Goal: Information Seeking & Learning: Compare options

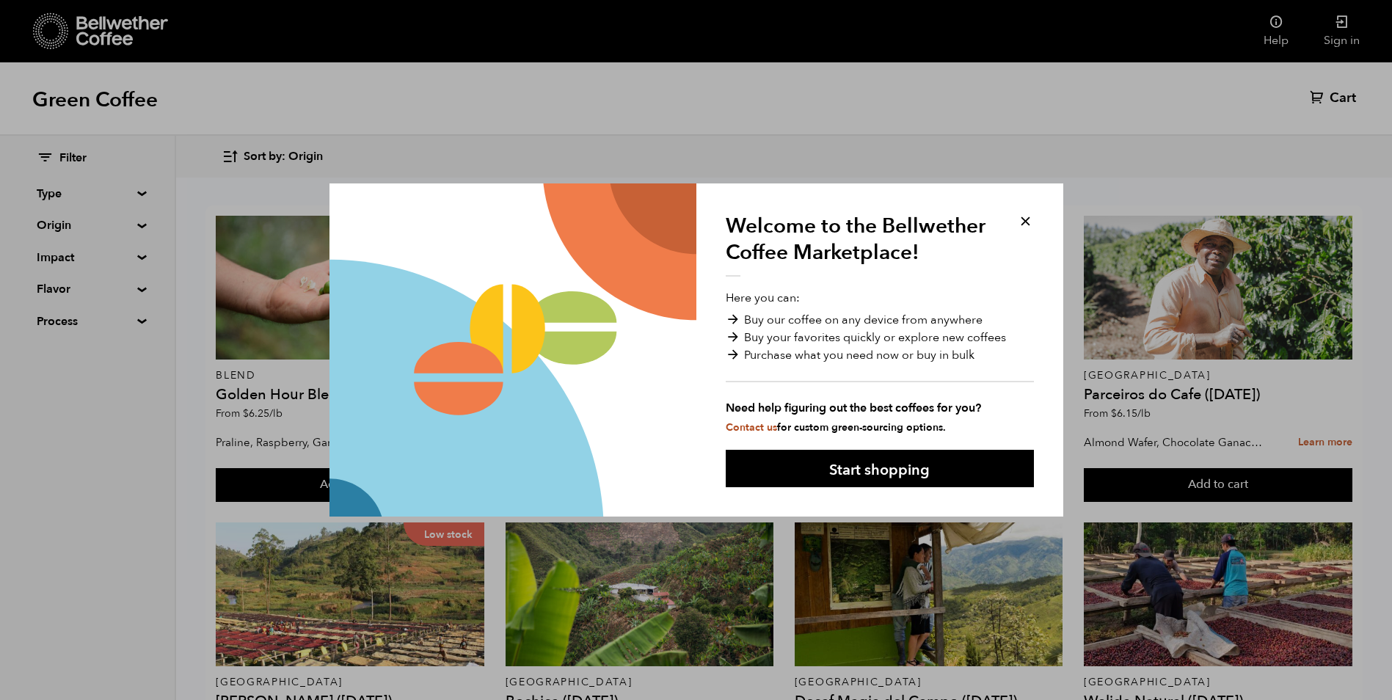
click at [1022, 217] on button at bounding box center [1025, 221] width 17 height 17
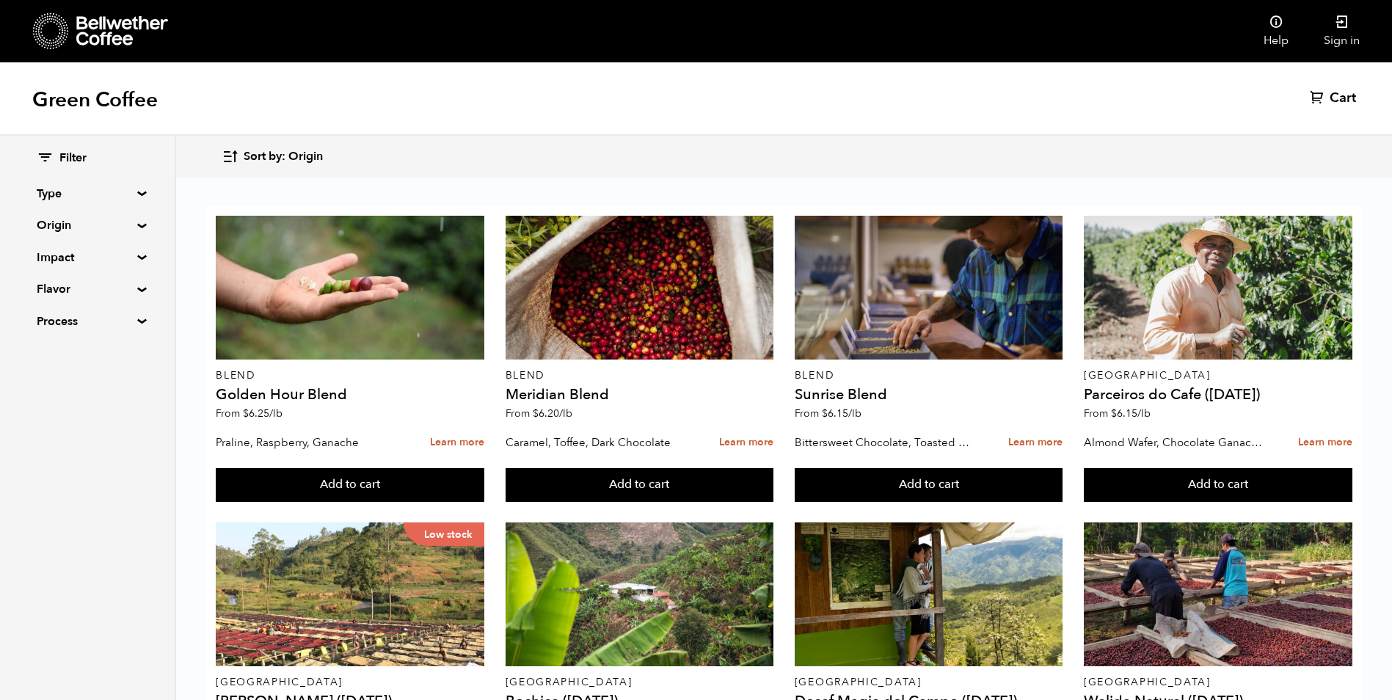
scroll to position [490, 0]
click at [138, 193] on summary "Type" at bounding box center [87, 194] width 101 height 18
click at [139, 193] on summary "Type" at bounding box center [88, 194] width 102 height 18
click at [136, 288] on summary "Flavor" at bounding box center [87, 289] width 101 height 18
click at [136, 288] on summary "Flavor" at bounding box center [88, 289] width 102 height 18
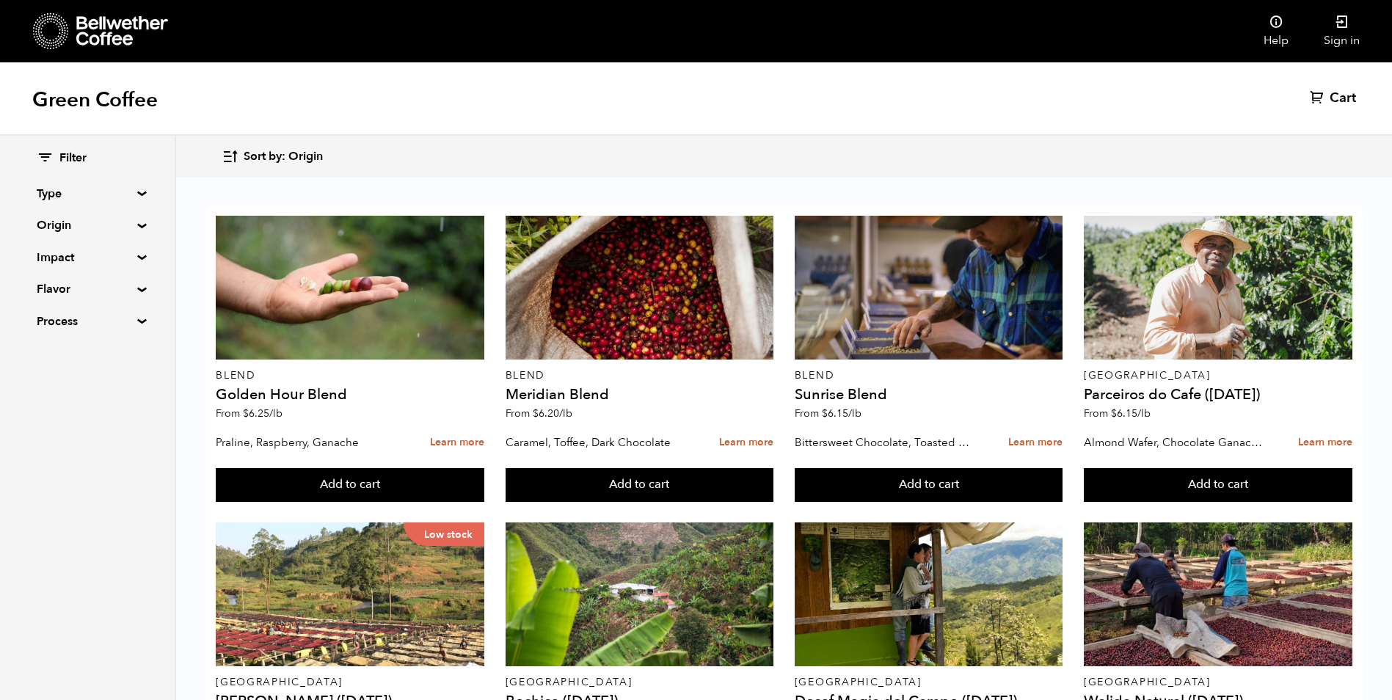
click at [138, 261] on div "Filter Type Blend Single Origin Decaf Seasonal Year Round Origin Blend [GEOGRAP…" at bounding box center [87, 240] width 175 height 209
click at [136, 258] on summary "Impact" at bounding box center [87, 258] width 101 height 18
click at [136, 258] on summary "Impact" at bounding box center [88, 258] width 102 height 18
click at [133, 225] on summary "Origin" at bounding box center [87, 226] width 101 height 18
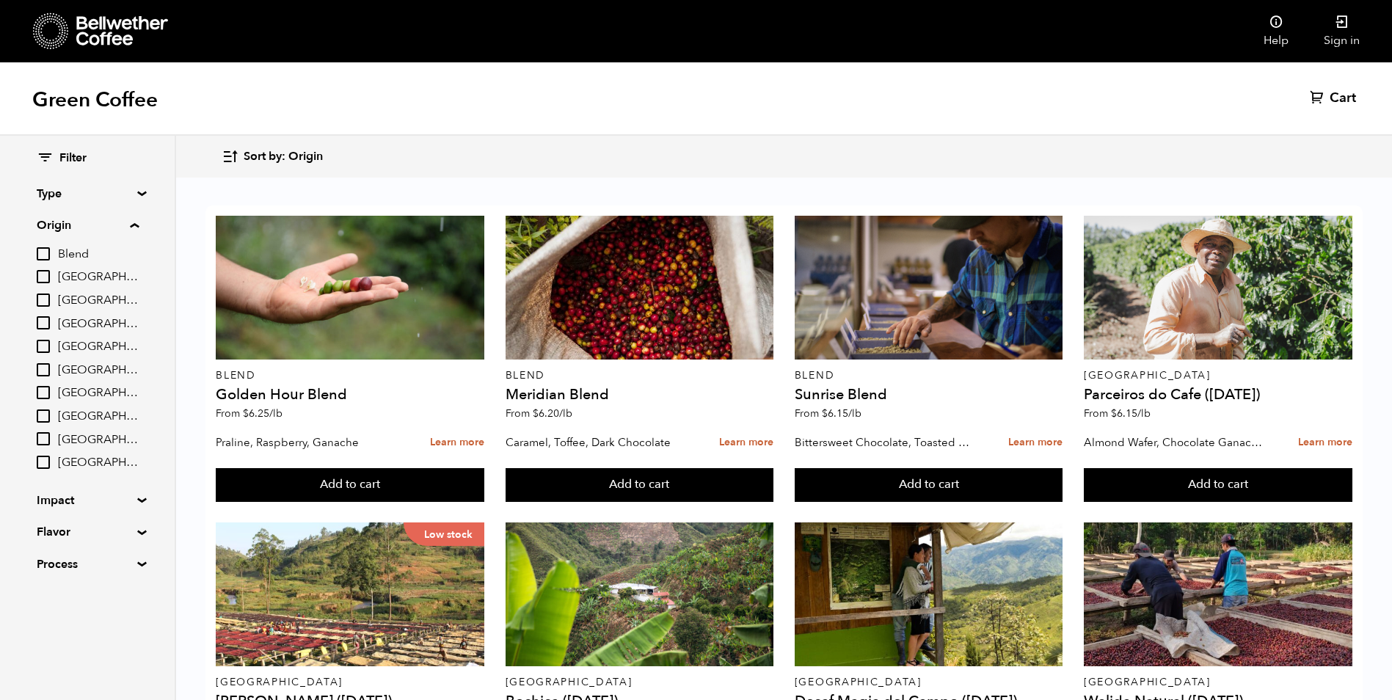
click at [42, 371] on input "[GEOGRAPHIC_DATA]" at bounding box center [43, 369] width 13 height 13
checkbox input "true"
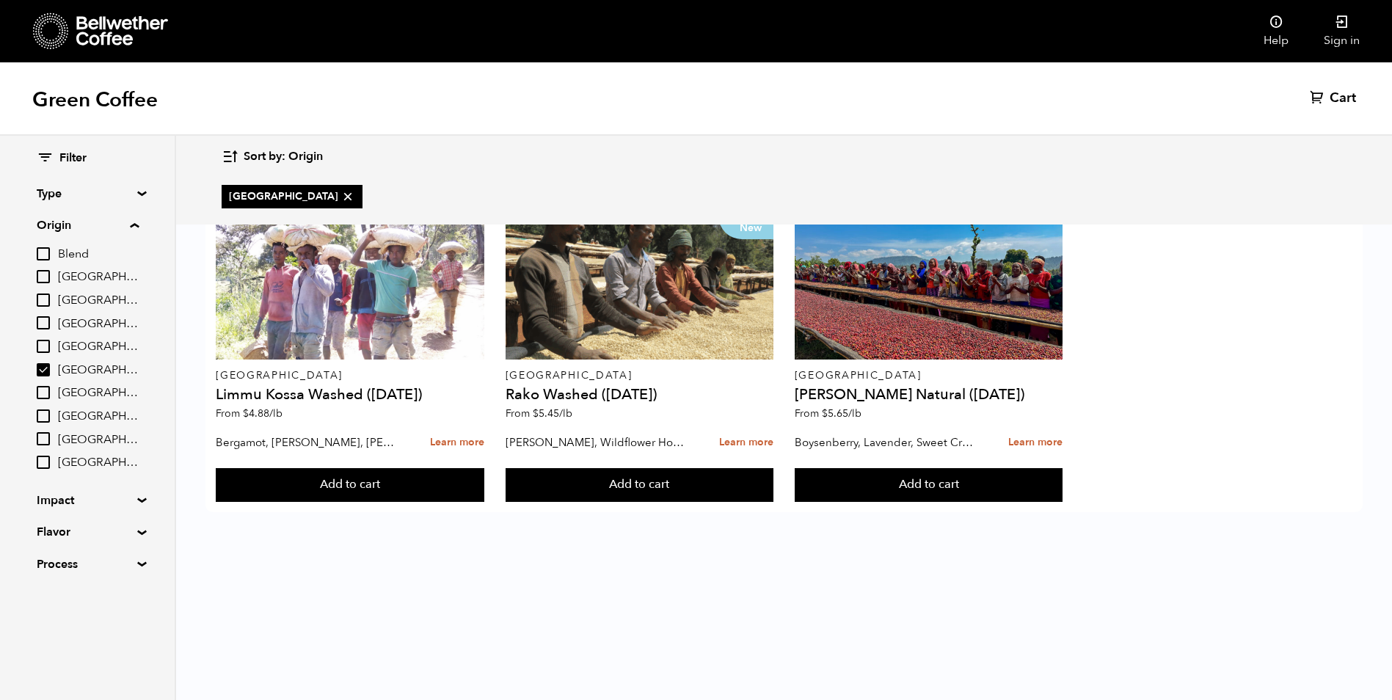
scroll to position [0, 0]
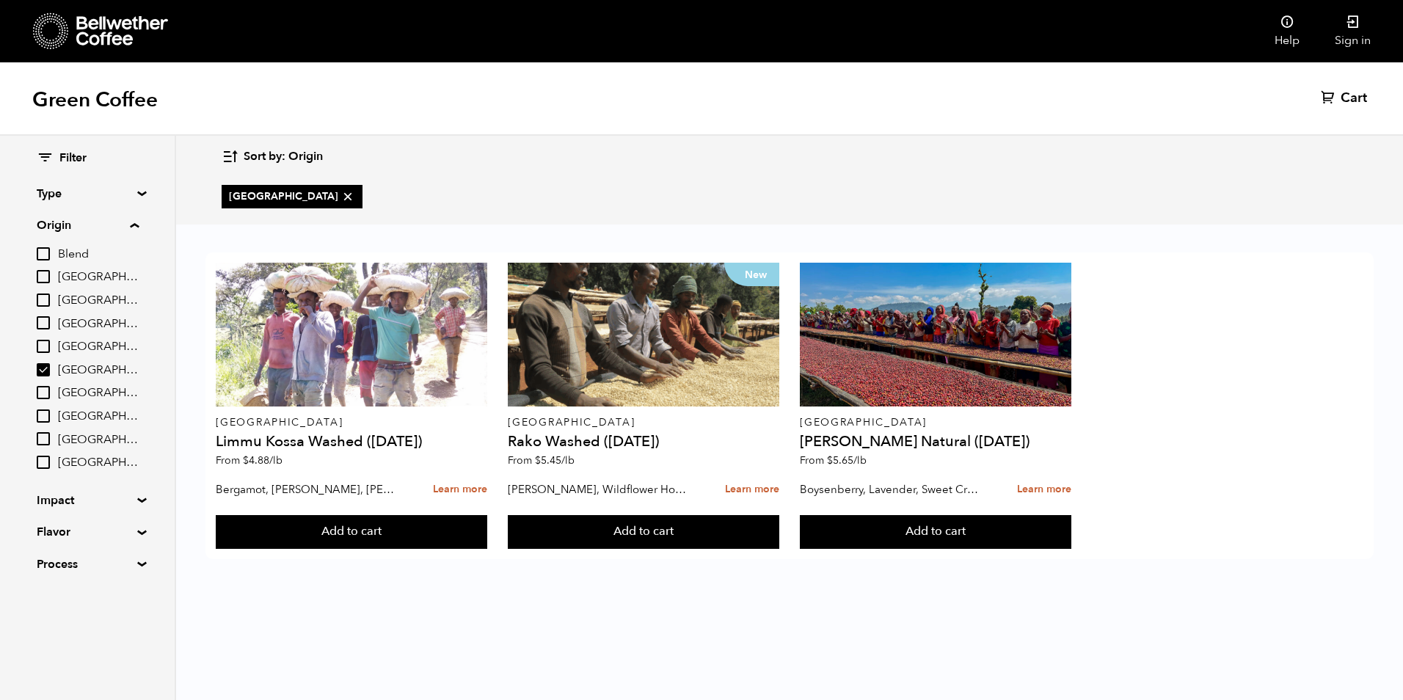
click at [44, 435] on input "[GEOGRAPHIC_DATA]" at bounding box center [43, 438] width 13 height 13
checkbox input "true"
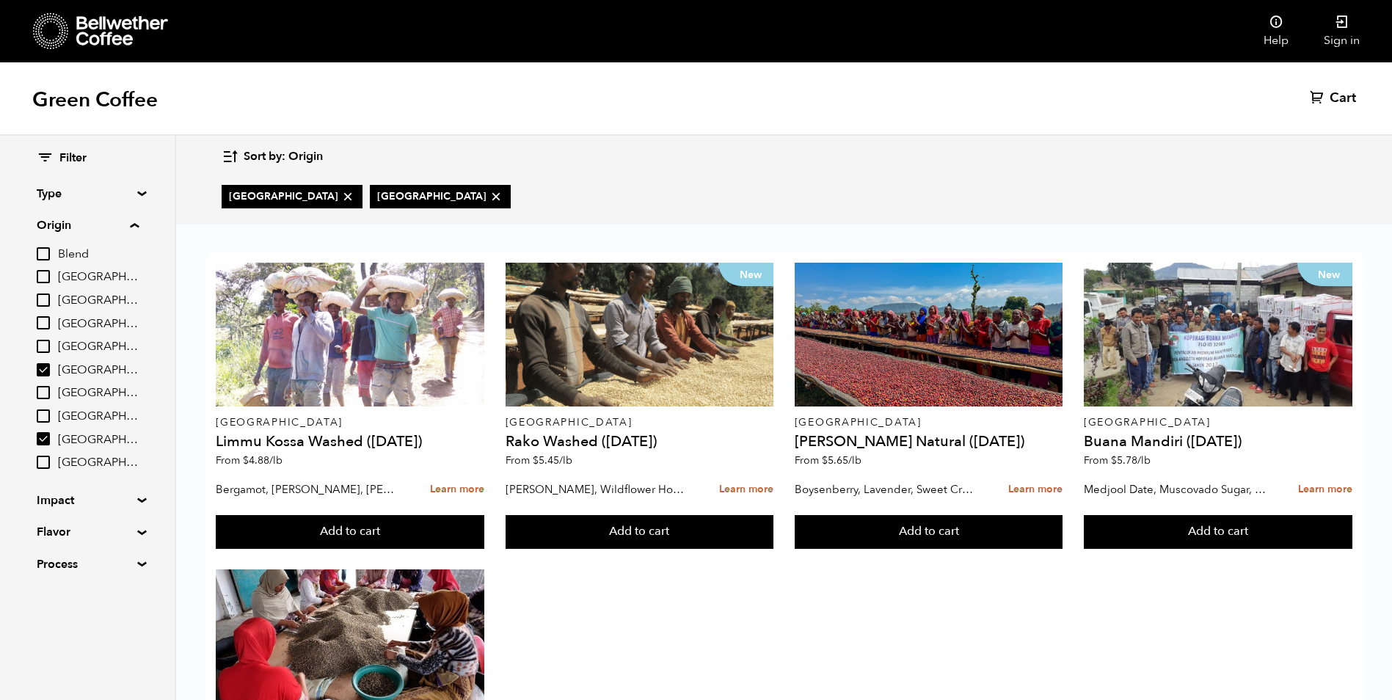
scroll to position [203, 0]
click at [135, 531] on summary "Flavor" at bounding box center [87, 532] width 101 height 18
click at [135, 531] on summary "Flavor" at bounding box center [88, 532] width 102 height 18
click at [131, 504] on summary "Impact" at bounding box center [87, 501] width 101 height 18
click at [48, 547] on input "Organic" at bounding box center [43, 551] width 13 height 13
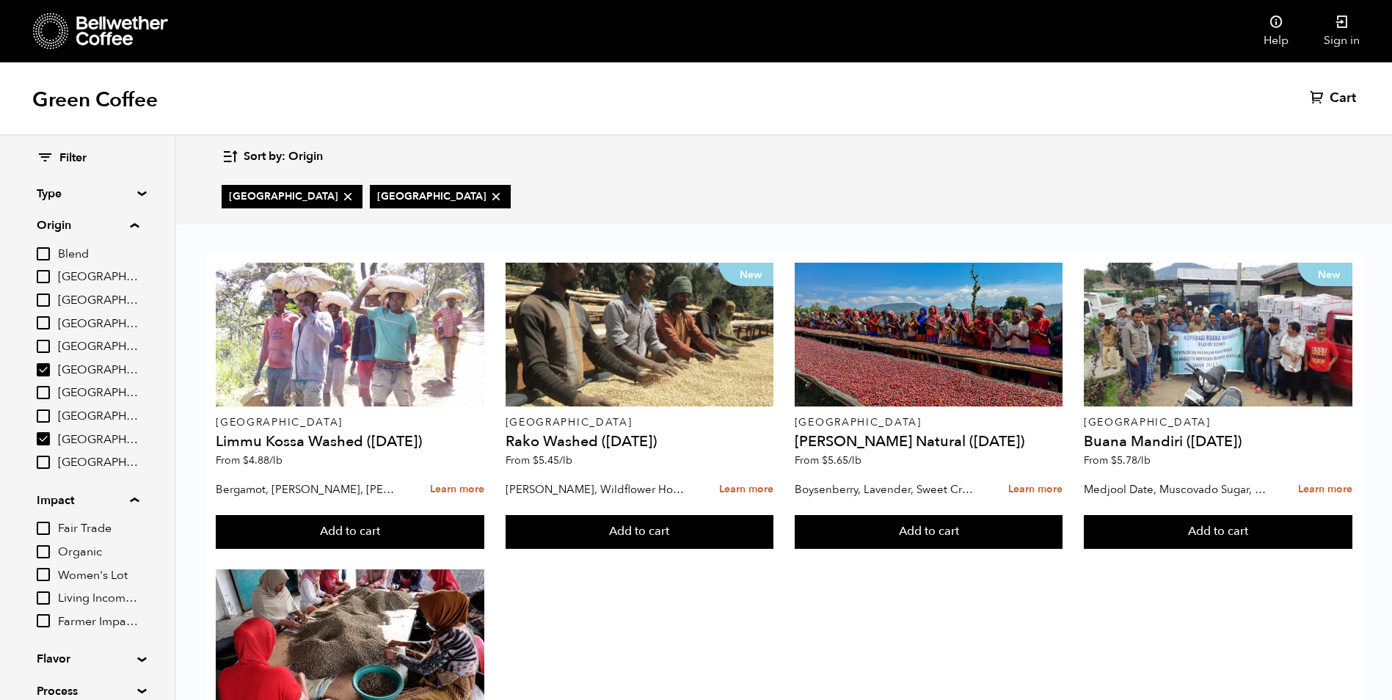
checkbox input "true"
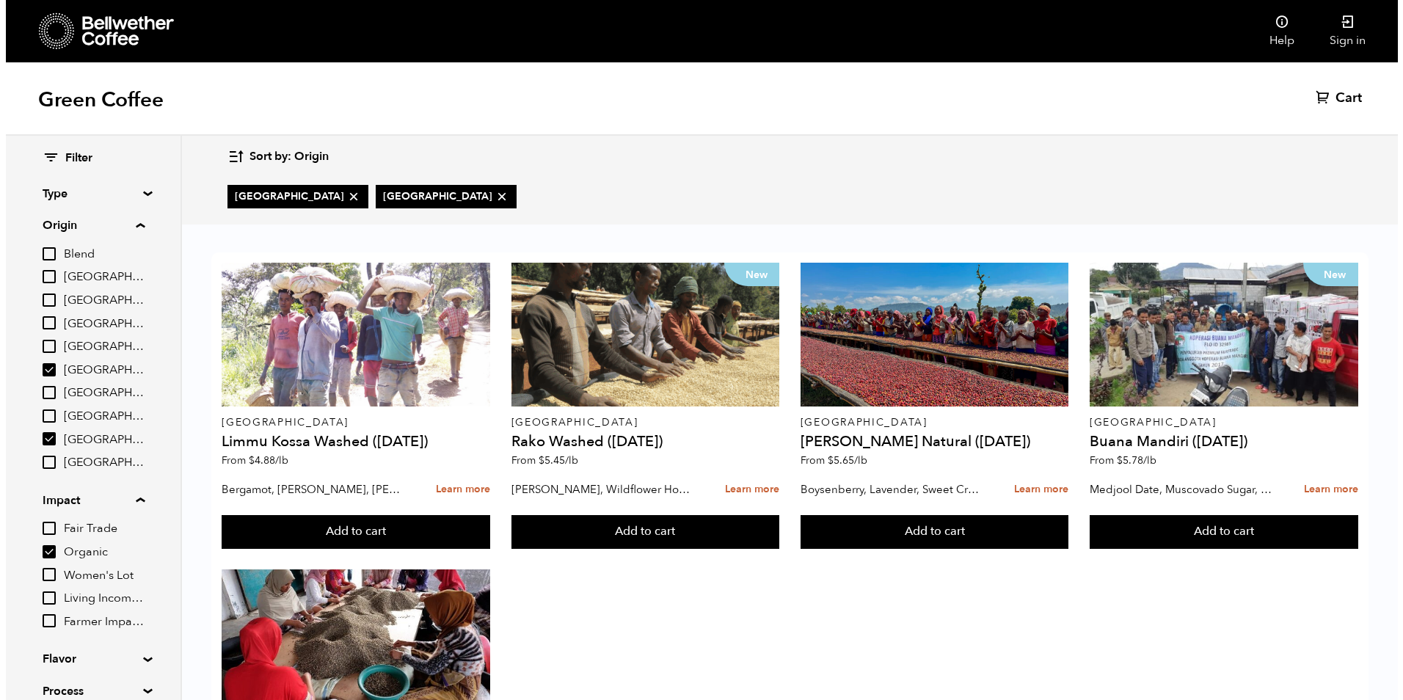
scroll to position [0, 0]
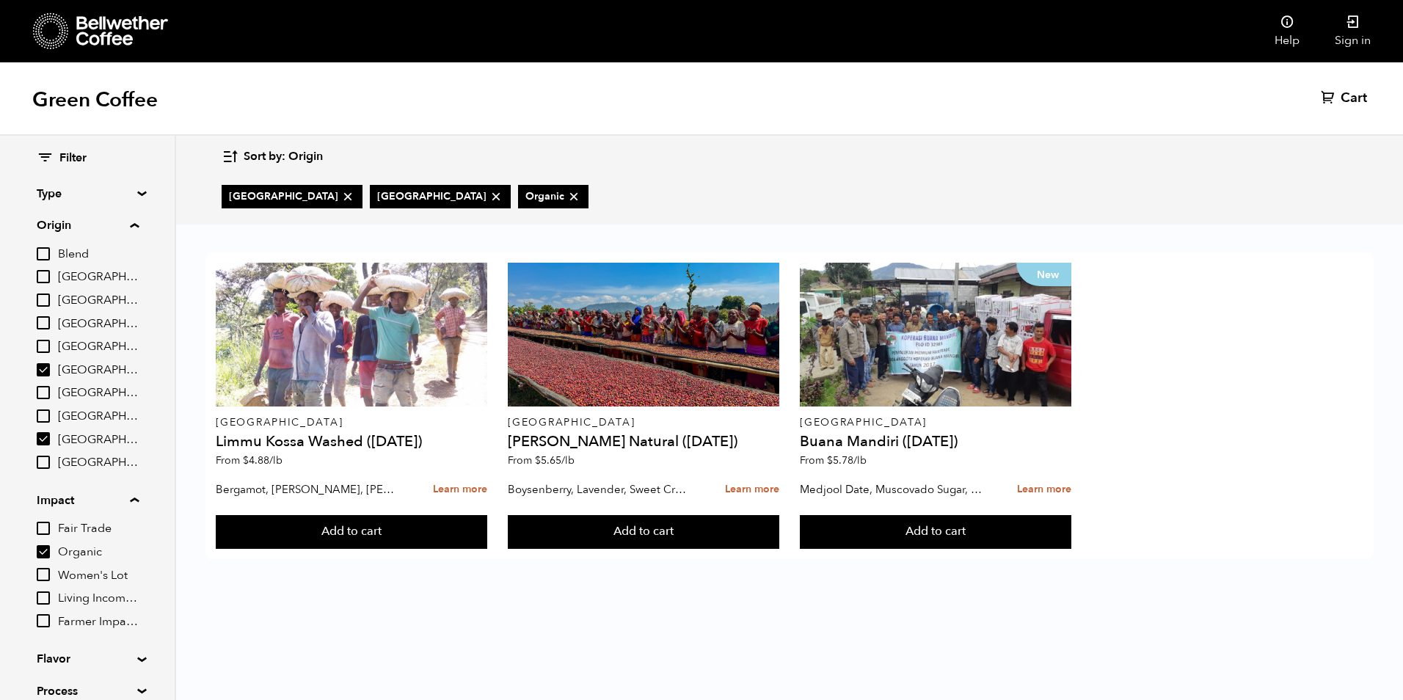
click at [43, 526] on input "Fair Trade" at bounding box center [43, 528] width 13 height 13
checkbox input "true"
click at [133, 657] on summary "Flavor" at bounding box center [87, 659] width 101 height 18
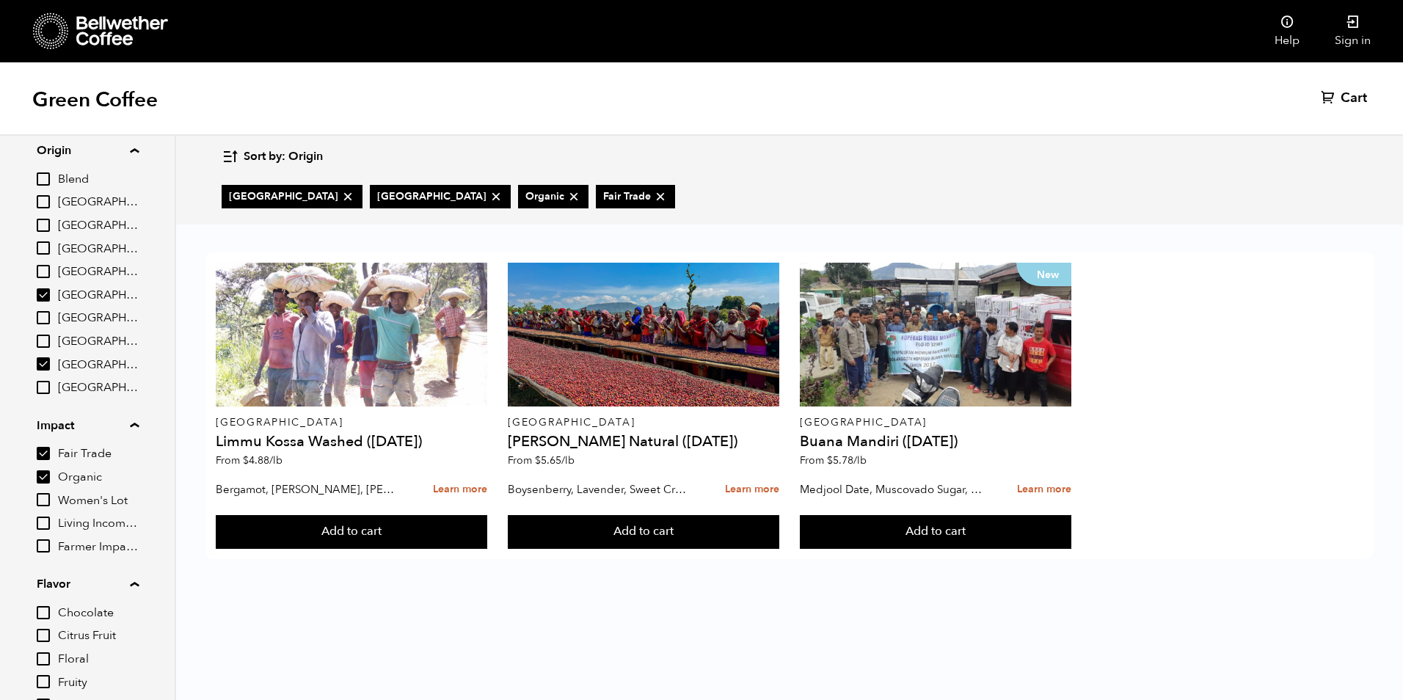
scroll to position [216, 0]
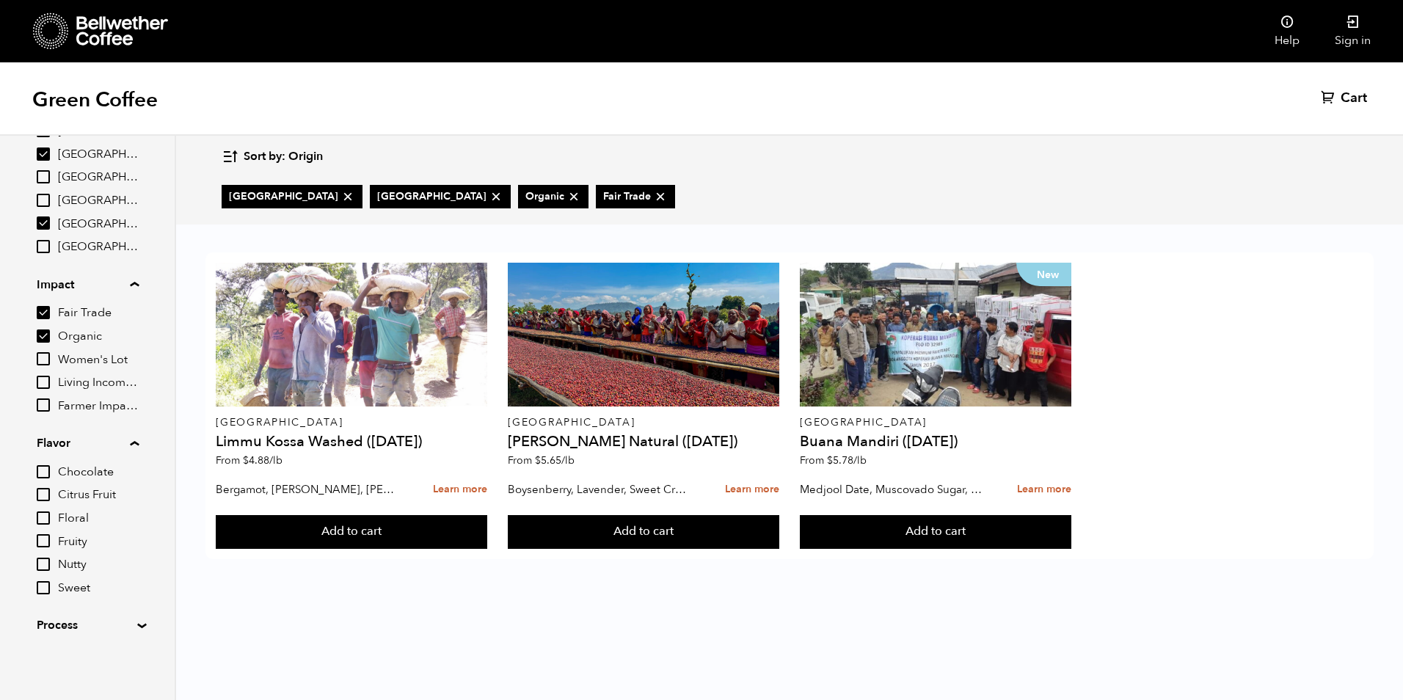
click at [134, 624] on summary "Process" at bounding box center [87, 626] width 101 height 18
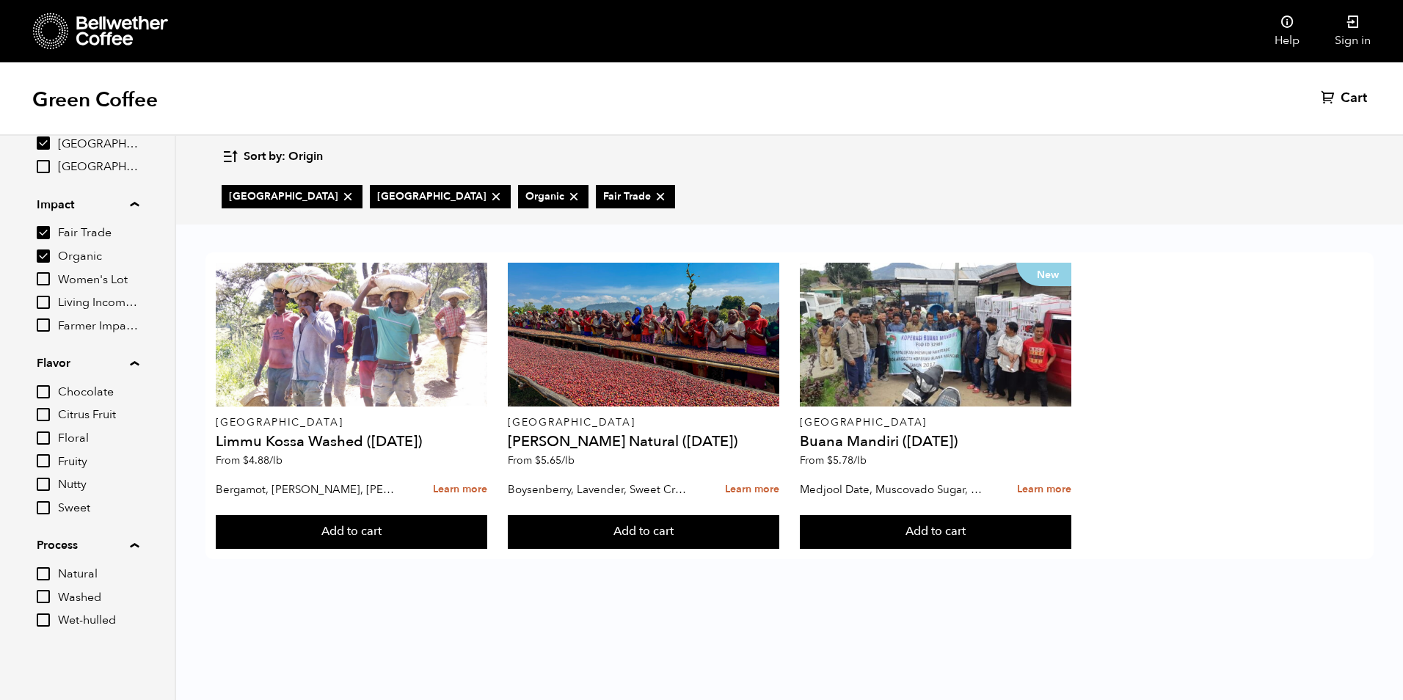
scroll to position [297, 0]
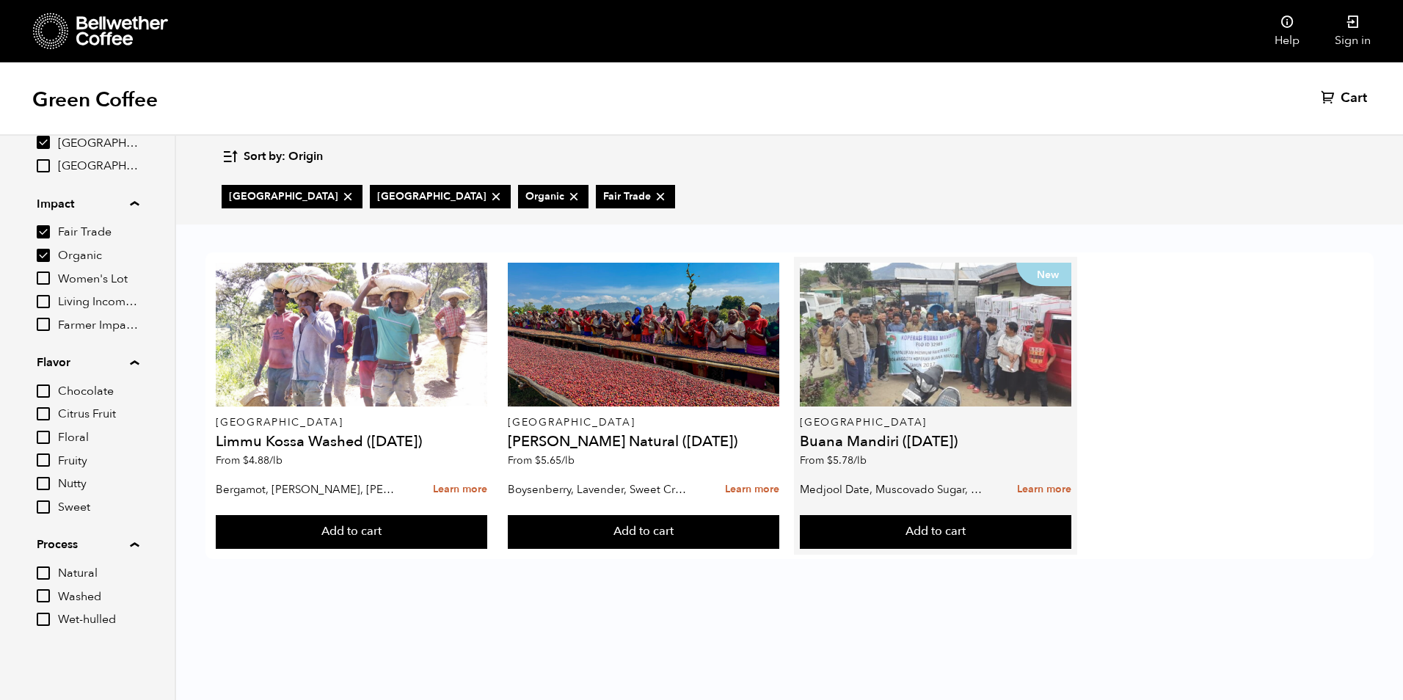
click at [889, 385] on div "New" at bounding box center [935, 335] width 271 height 144
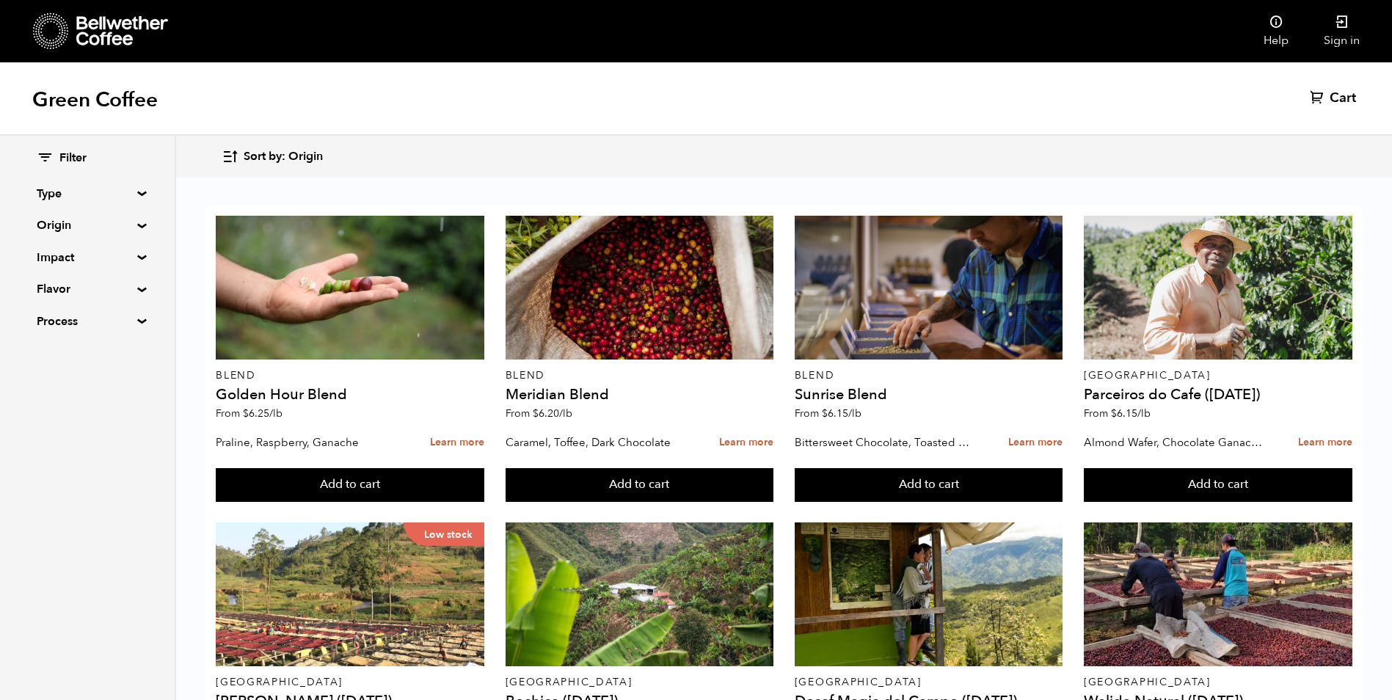
click at [138, 192] on summary "Type" at bounding box center [87, 194] width 101 height 18
click at [138, 352] on summary "Origin" at bounding box center [87, 353] width 101 height 18
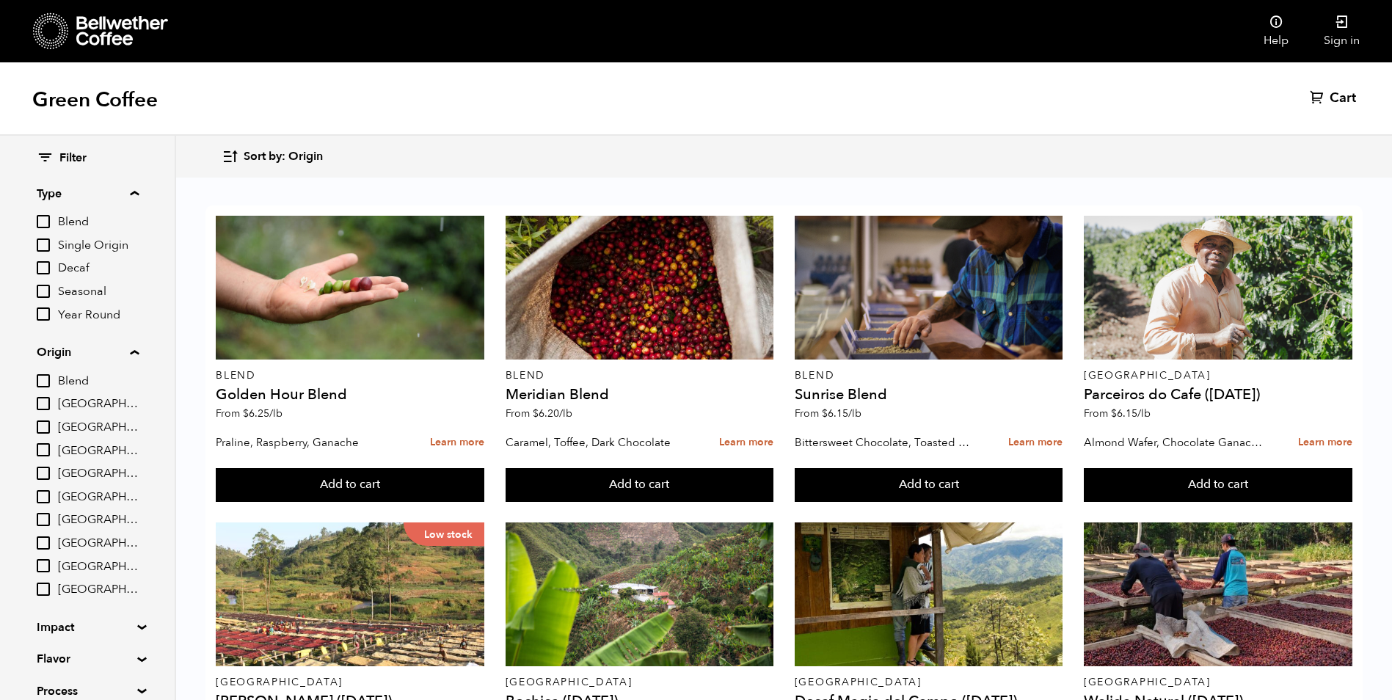
click at [35, 567] on div "Filter Type Blend Single Origin Decaf Seasonal Year Round Origin Blend Brazil B…" at bounding box center [87, 425] width 175 height 578
click at [40, 564] on input "[GEOGRAPHIC_DATA]" at bounding box center [43, 565] width 13 height 13
checkbox input "true"
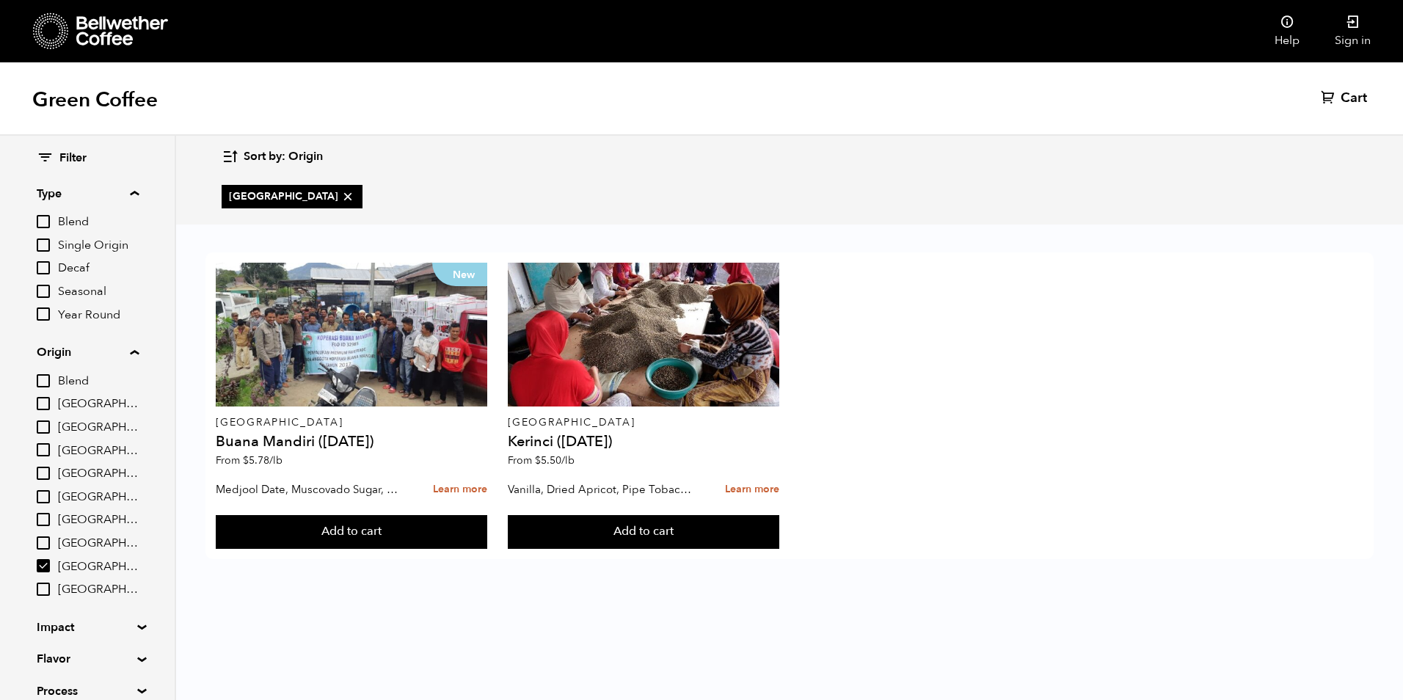
click at [47, 490] on input "[GEOGRAPHIC_DATA]" at bounding box center [43, 496] width 13 height 13
checkbox input "true"
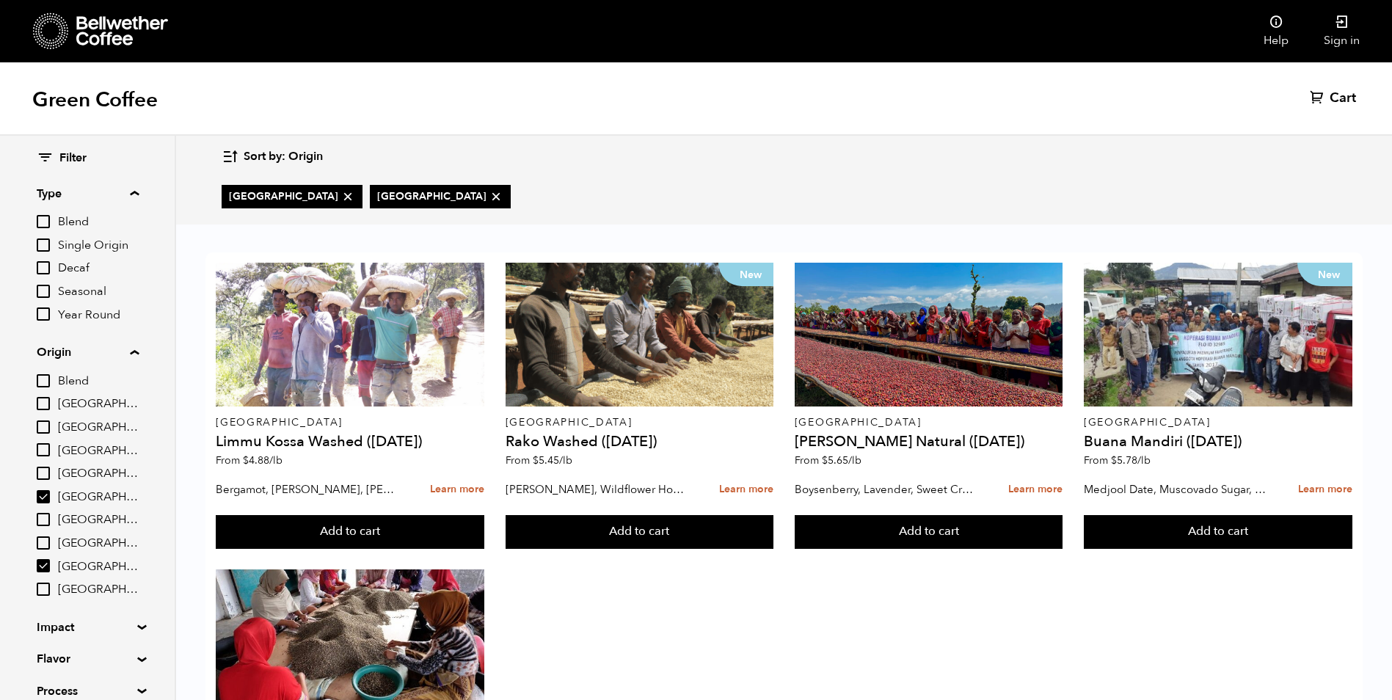
click at [47, 517] on input "[GEOGRAPHIC_DATA]" at bounding box center [43, 519] width 13 height 13
checkbox input "true"
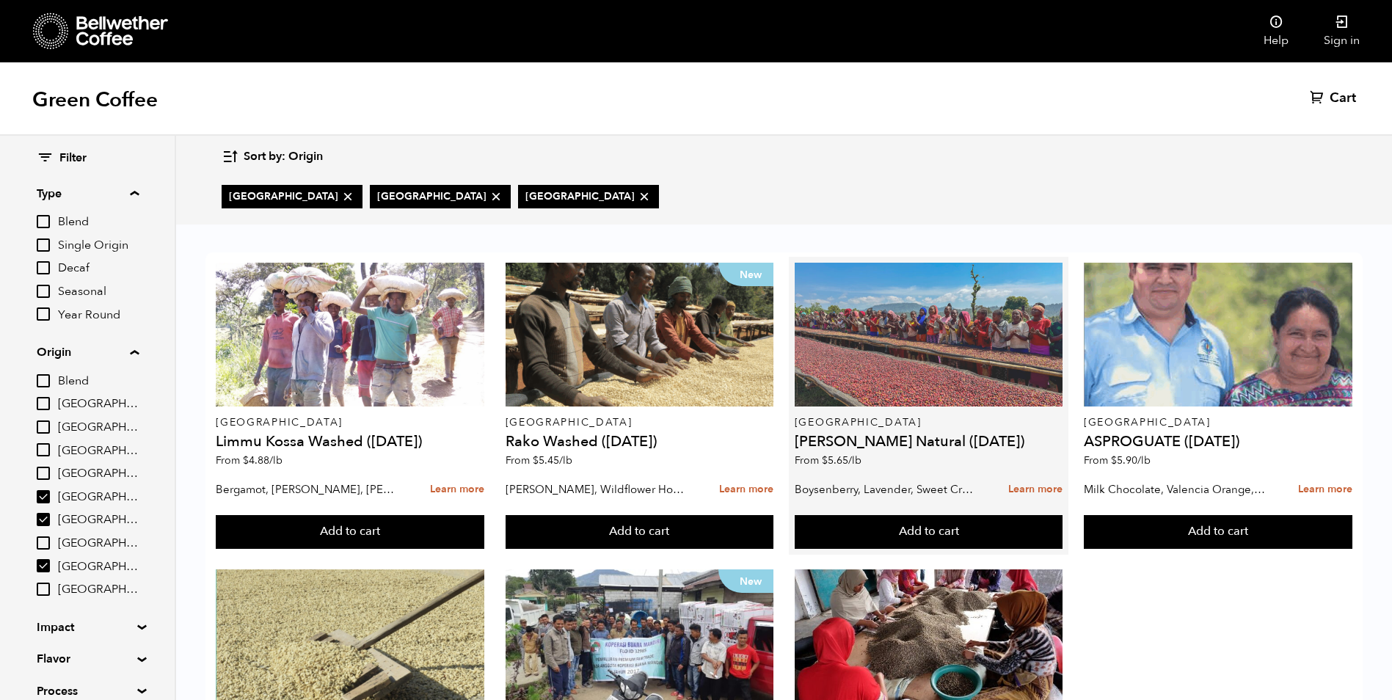
scroll to position [203, 0]
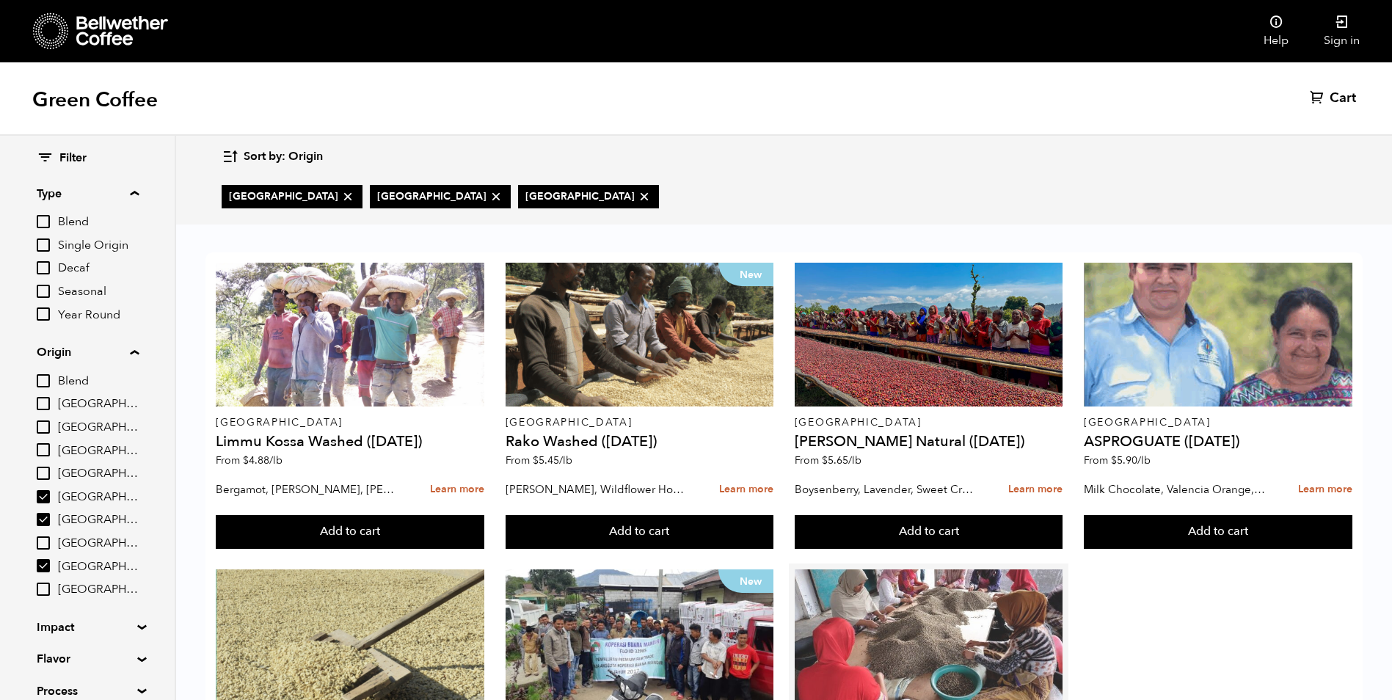
click at [922, 570] on div at bounding box center [929, 642] width 269 height 144
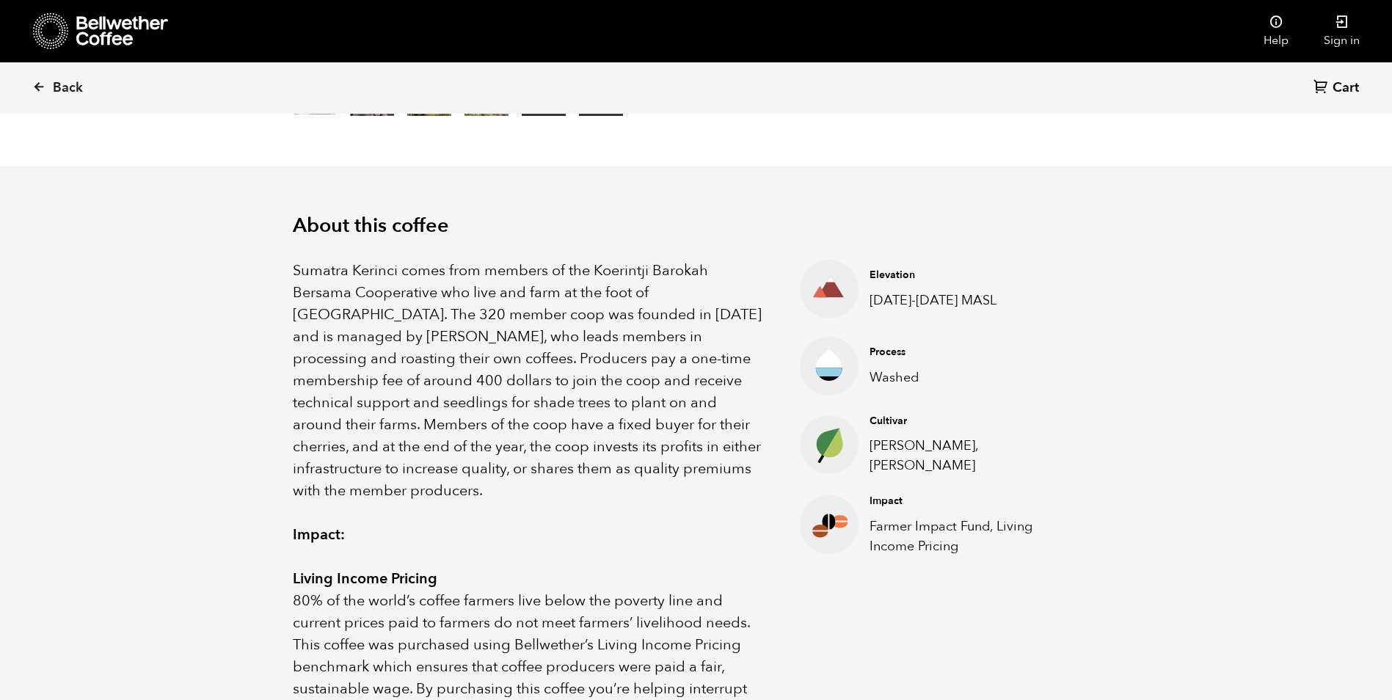
scroll to position [367, 0]
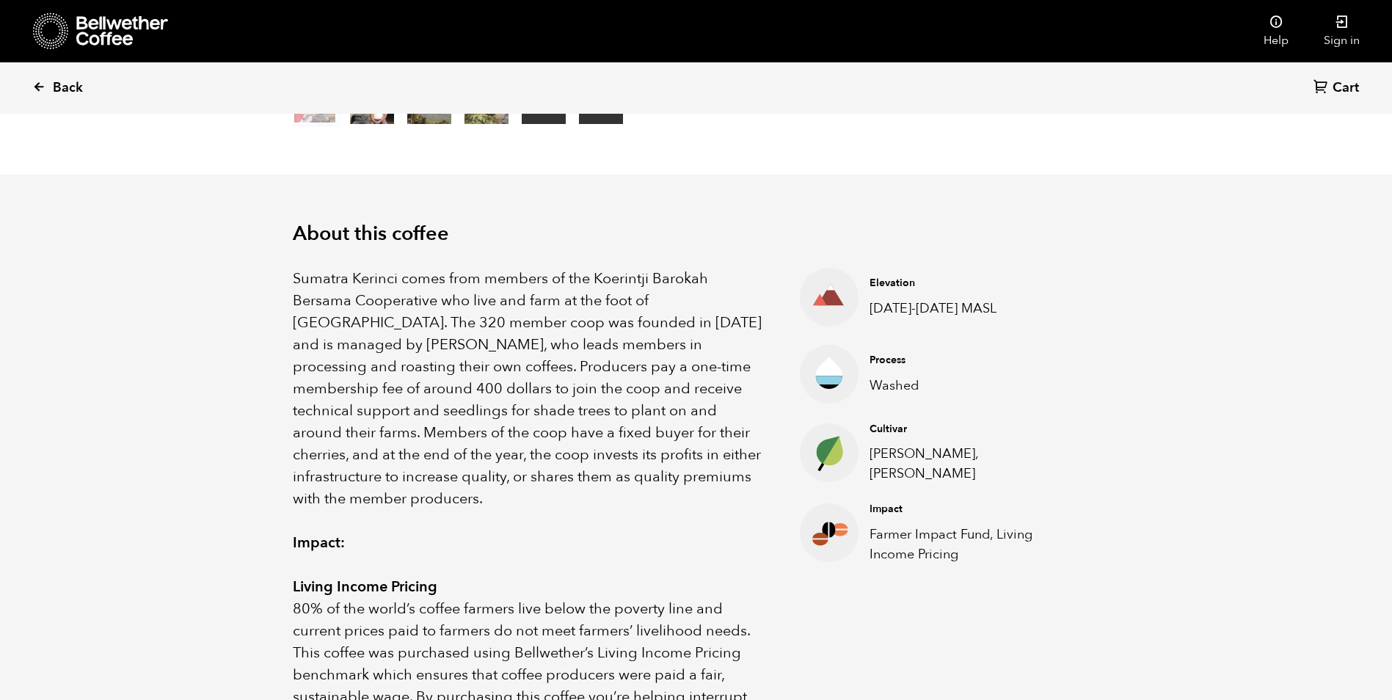
click at [59, 94] on span "Back" at bounding box center [68, 88] width 30 height 18
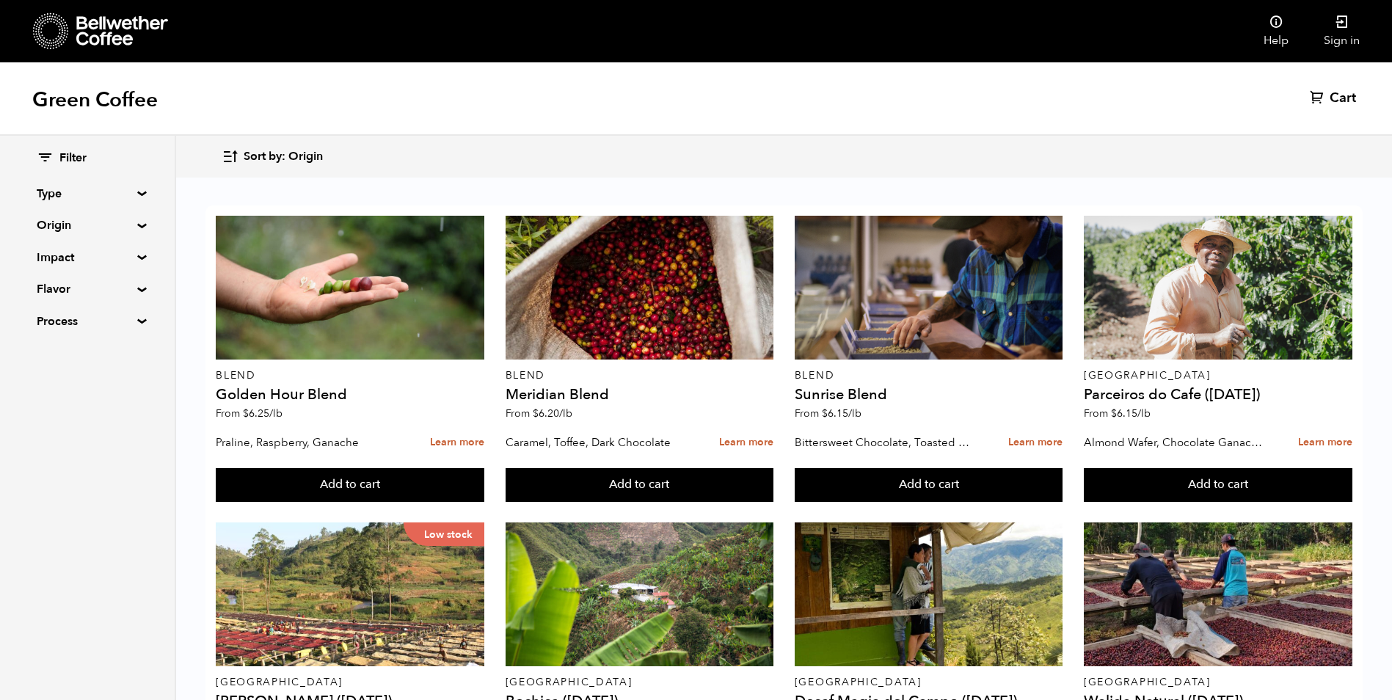
click at [130, 287] on summary "Flavor" at bounding box center [87, 289] width 101 height 18
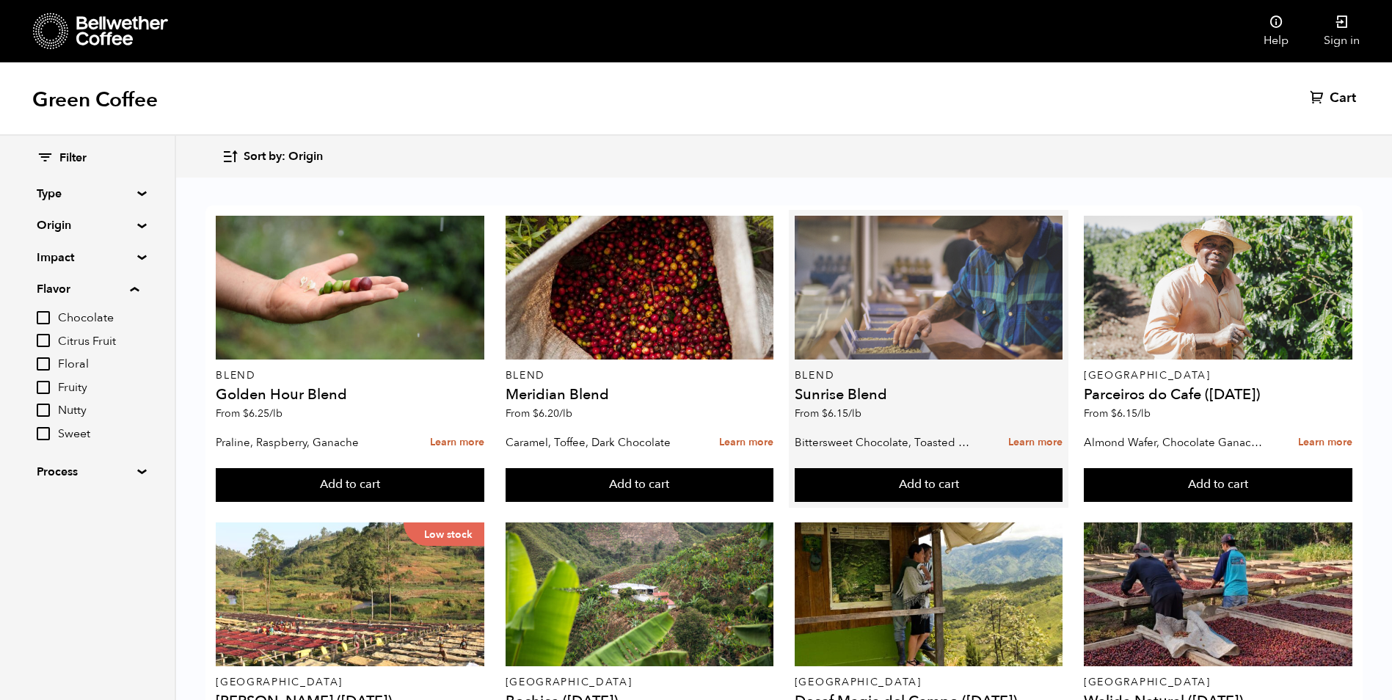
click at [869, 289] on div at bounding box center [929, 288] width 269 height 144
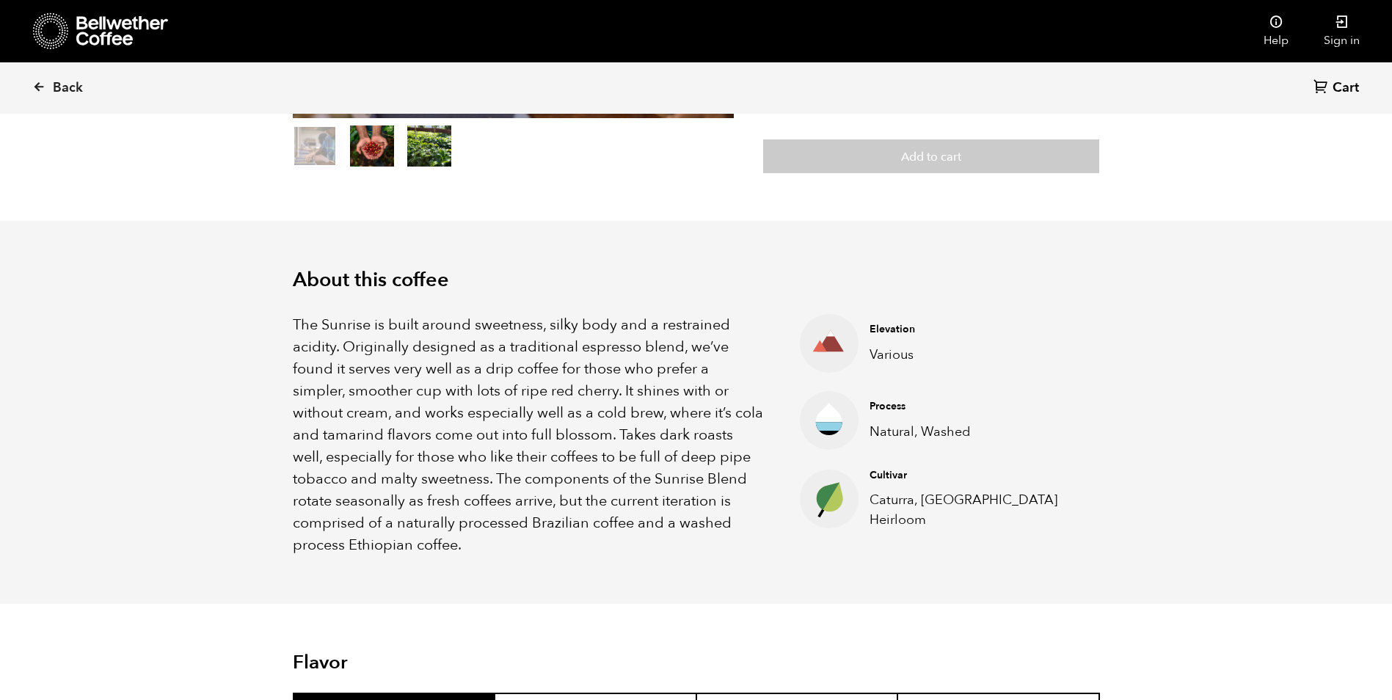
scroll to position [147, 0]
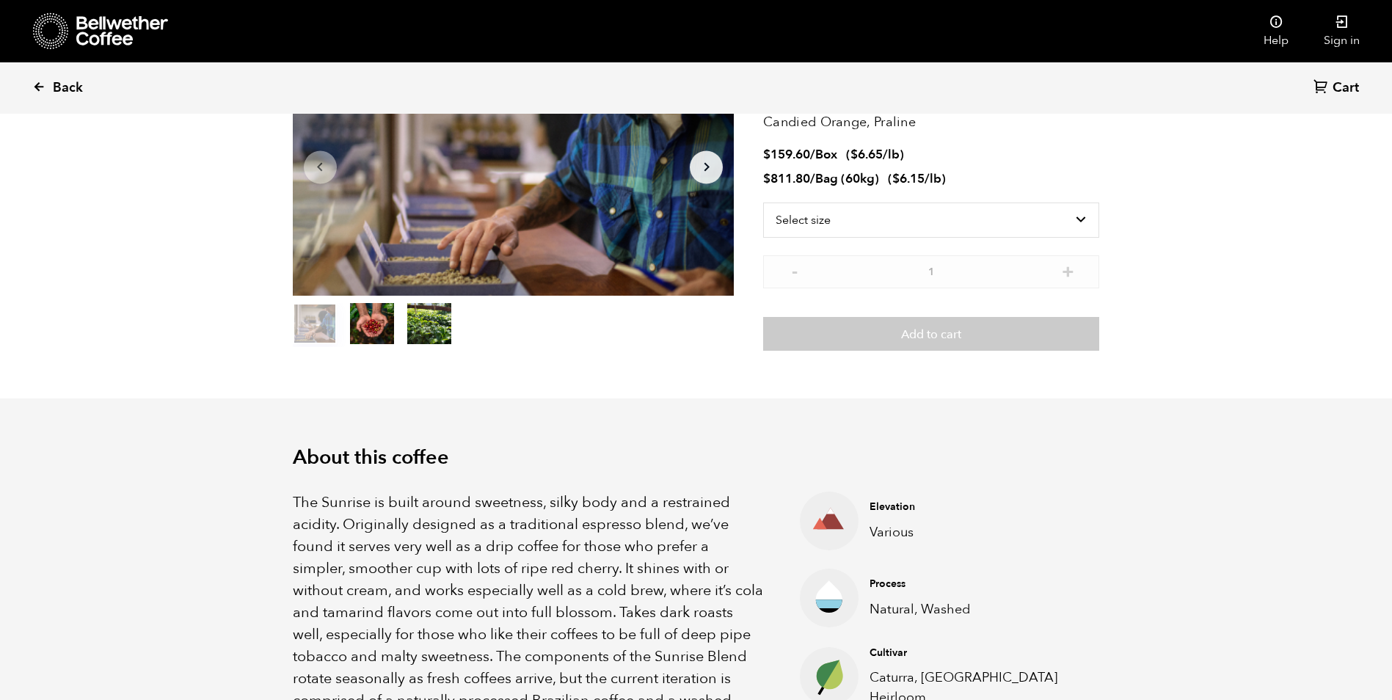
click at [53, 82] on span "Back" at bounding box center [68, 88] width 30 height 18
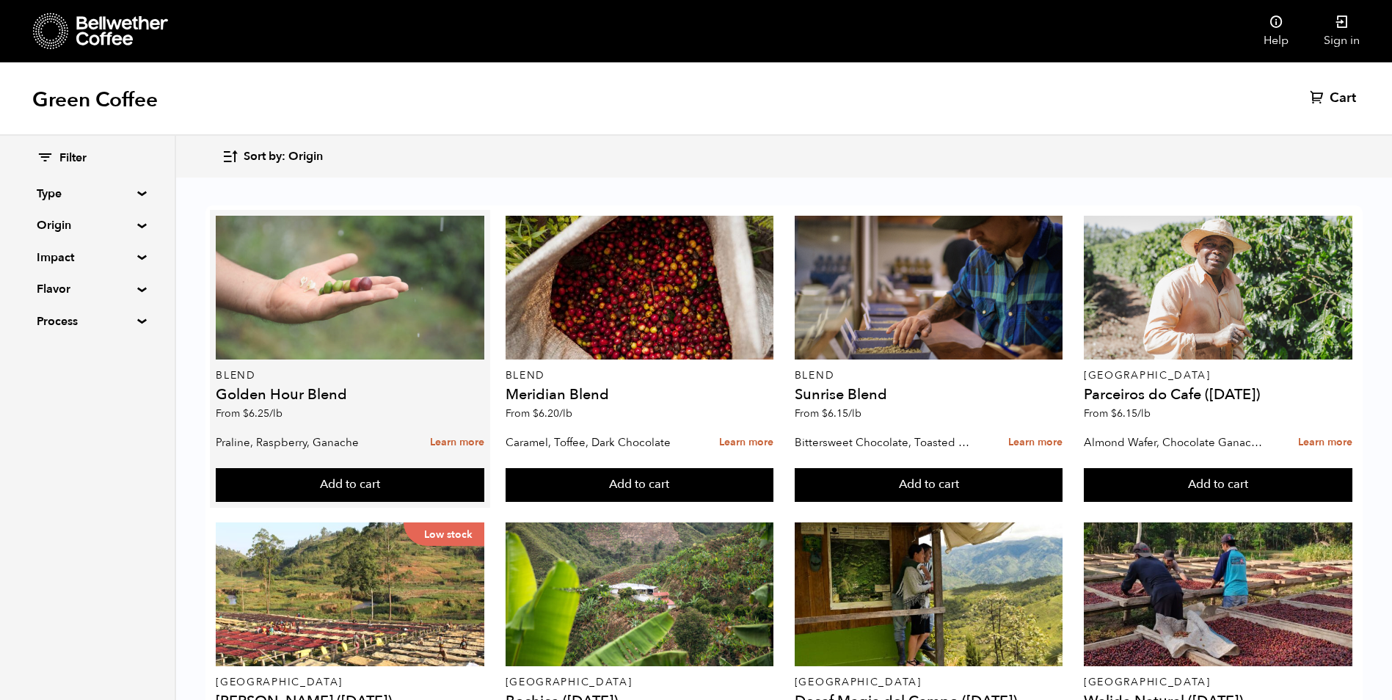
click at [346, 295] on div at bounding box center [350, 288] width 269 height 144
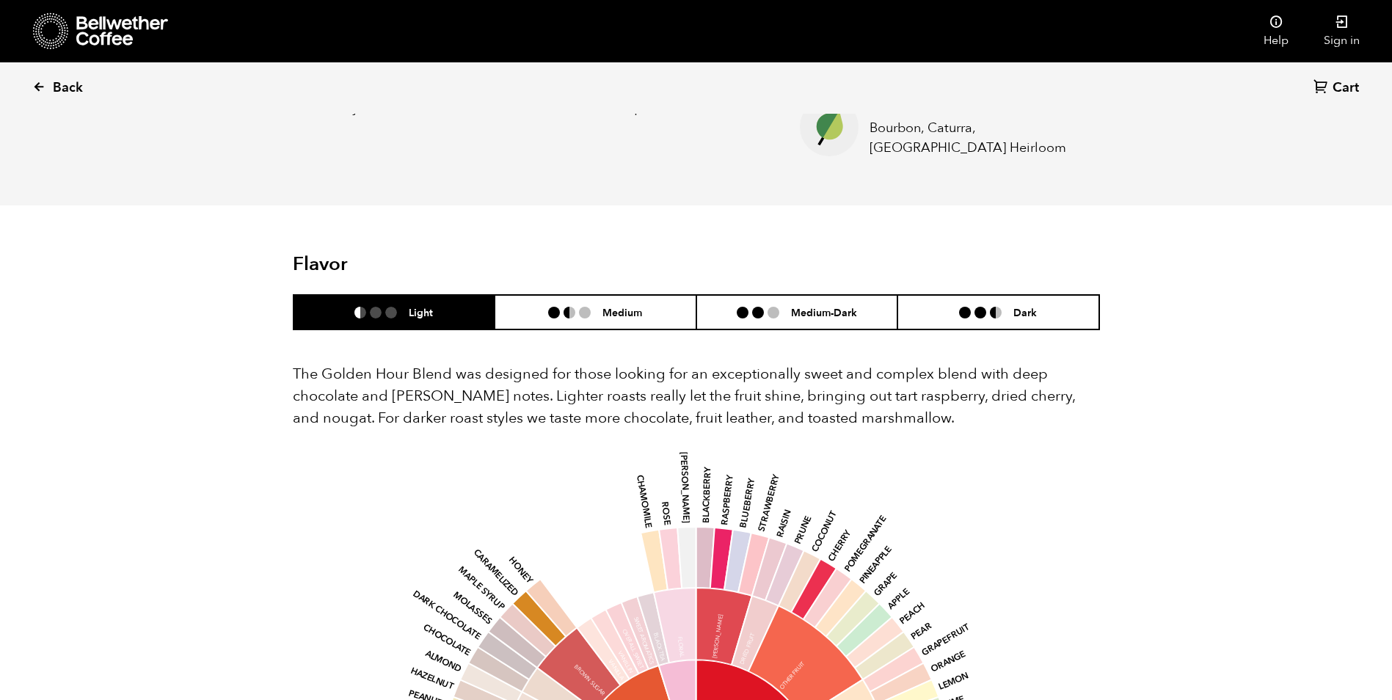
scroll to position [514, 0]
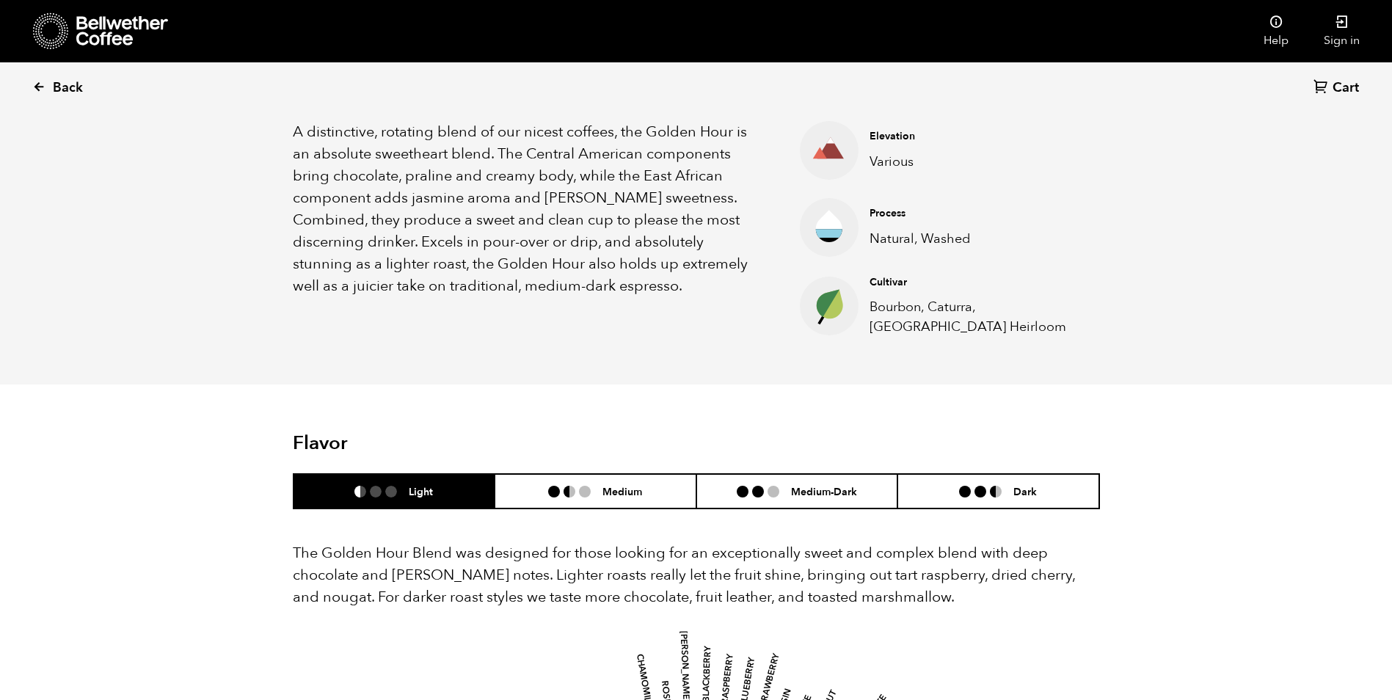
click at [37, 88] on icon at bounding box center [38, 86] width 13 height 13
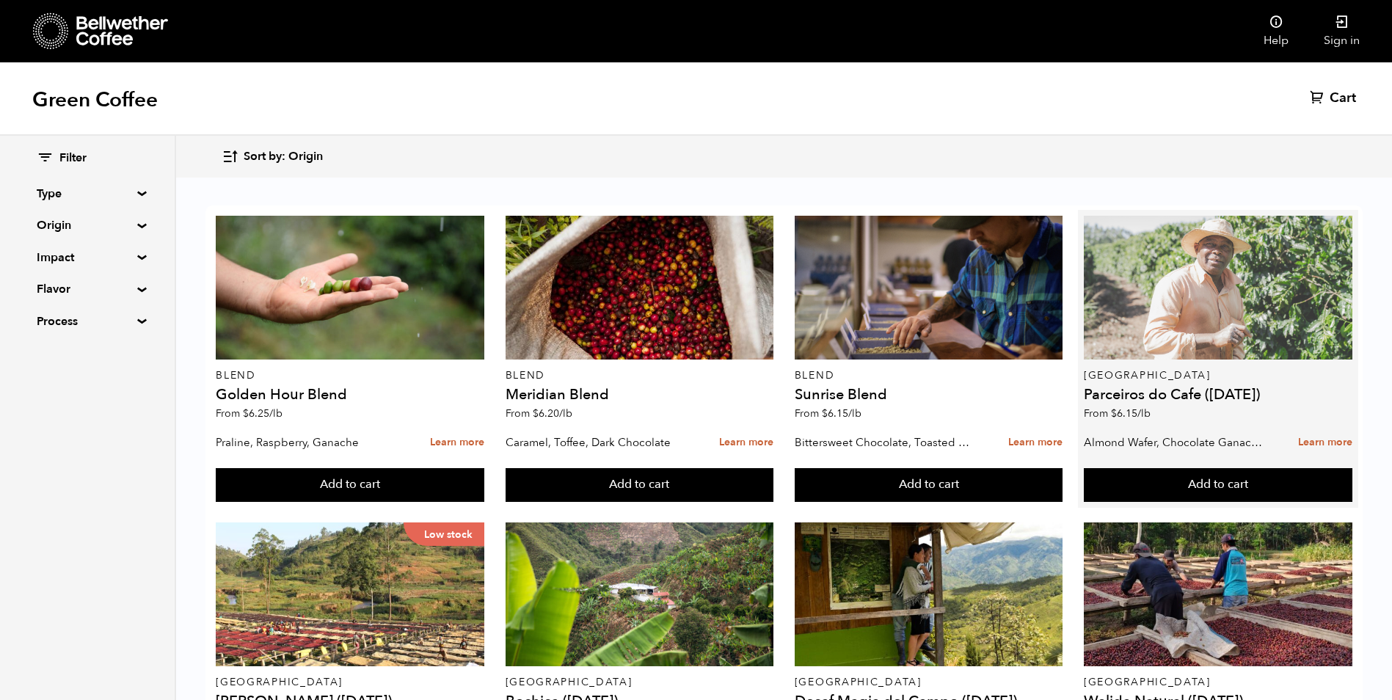
click at [1173, 297] on div at bounding box center [1218, 288] width 269 height 144
click at [1191, 301] on div at bounding box center [1218, 288] width 269 height 144
click at [1174, 318] on div at bounding box center [1218, 288] width 269 height 144
click at [1224, 312] on div at bounding box center [1218, 288] width 269 height 144
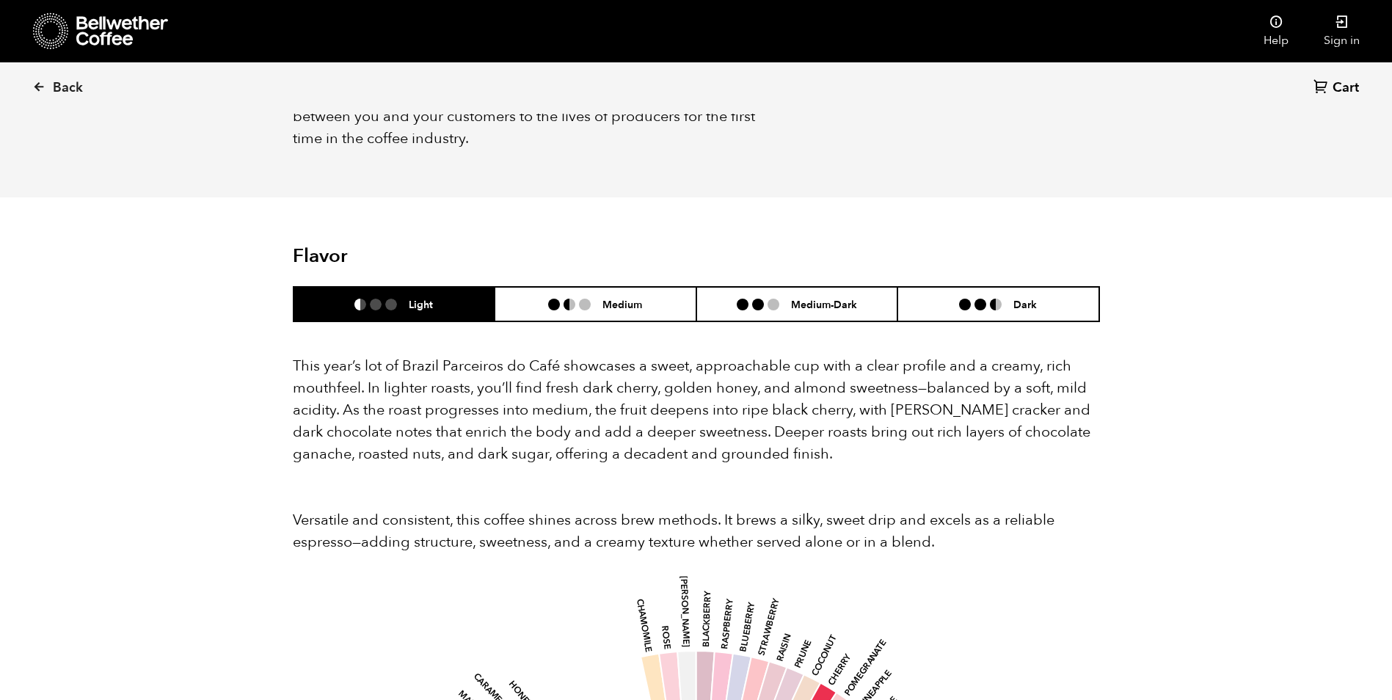
scroll to position [1248, 0]
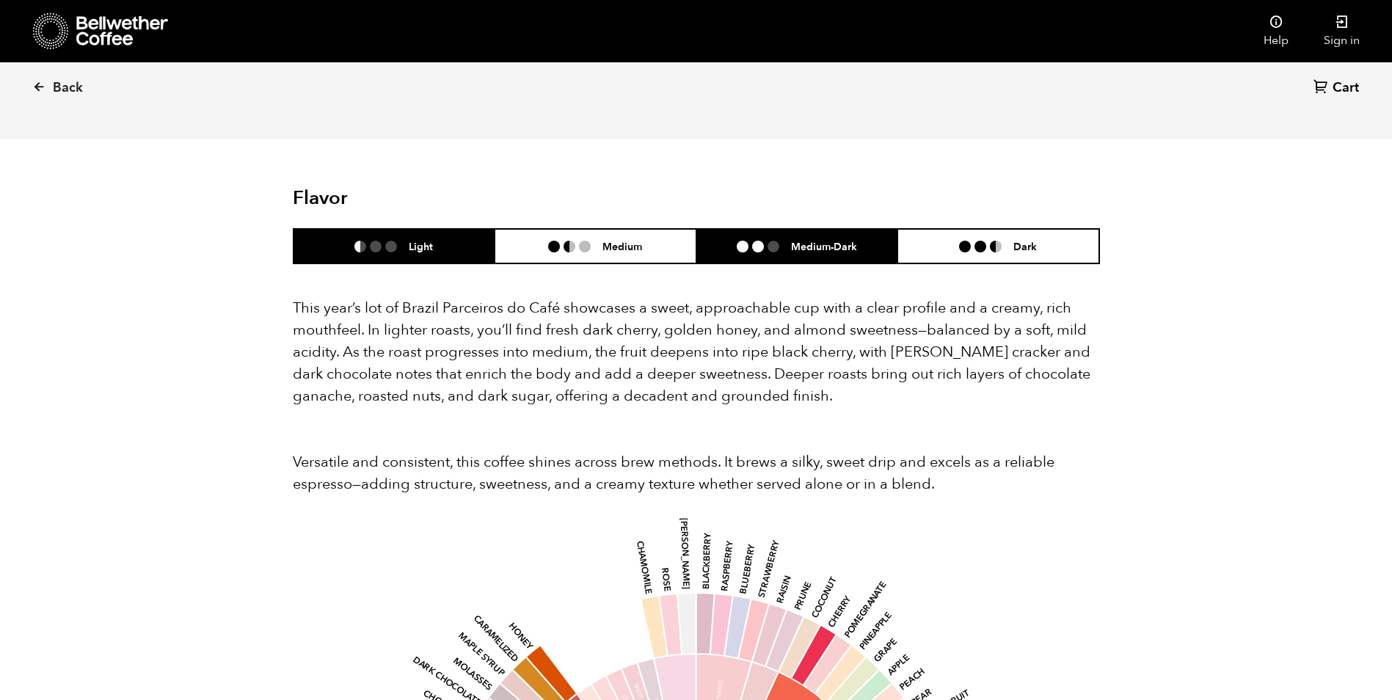
click at [854, 240] on h6 "Medium-Dark" at bounding box center [824, 246] width 66 height 12
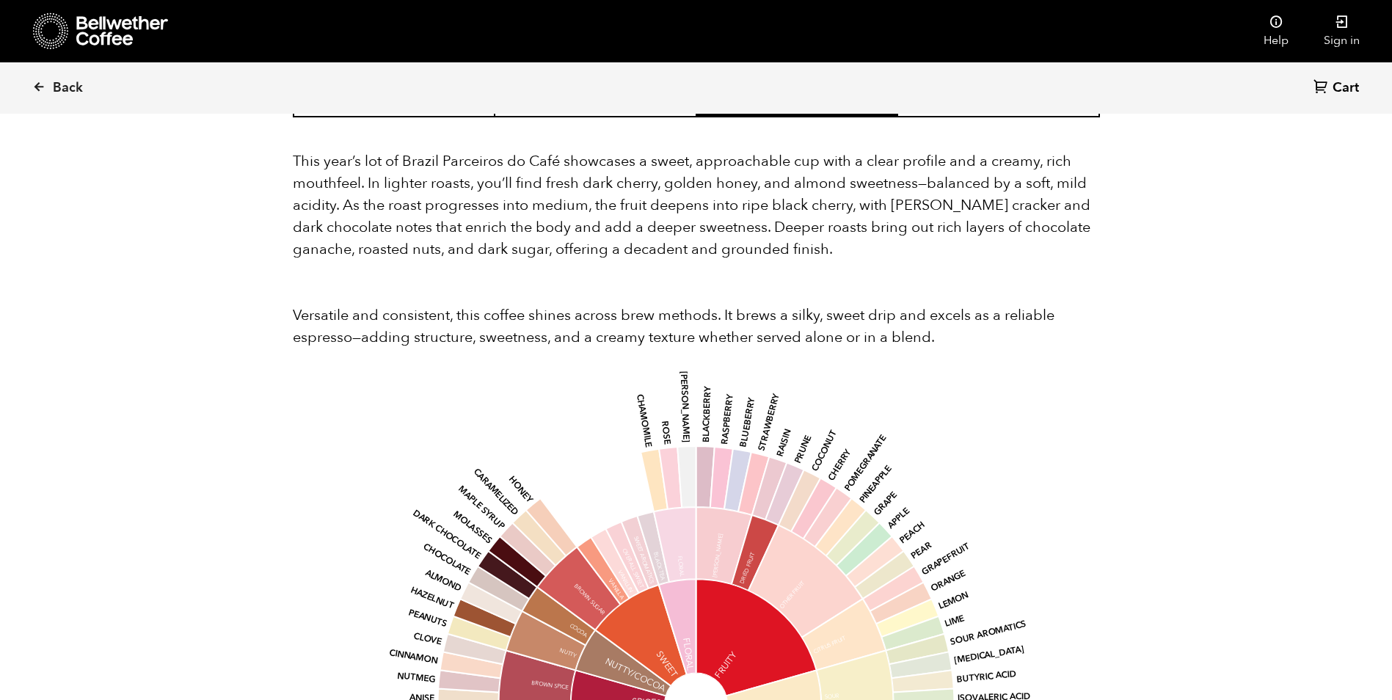
scroll to position [1174, 0]
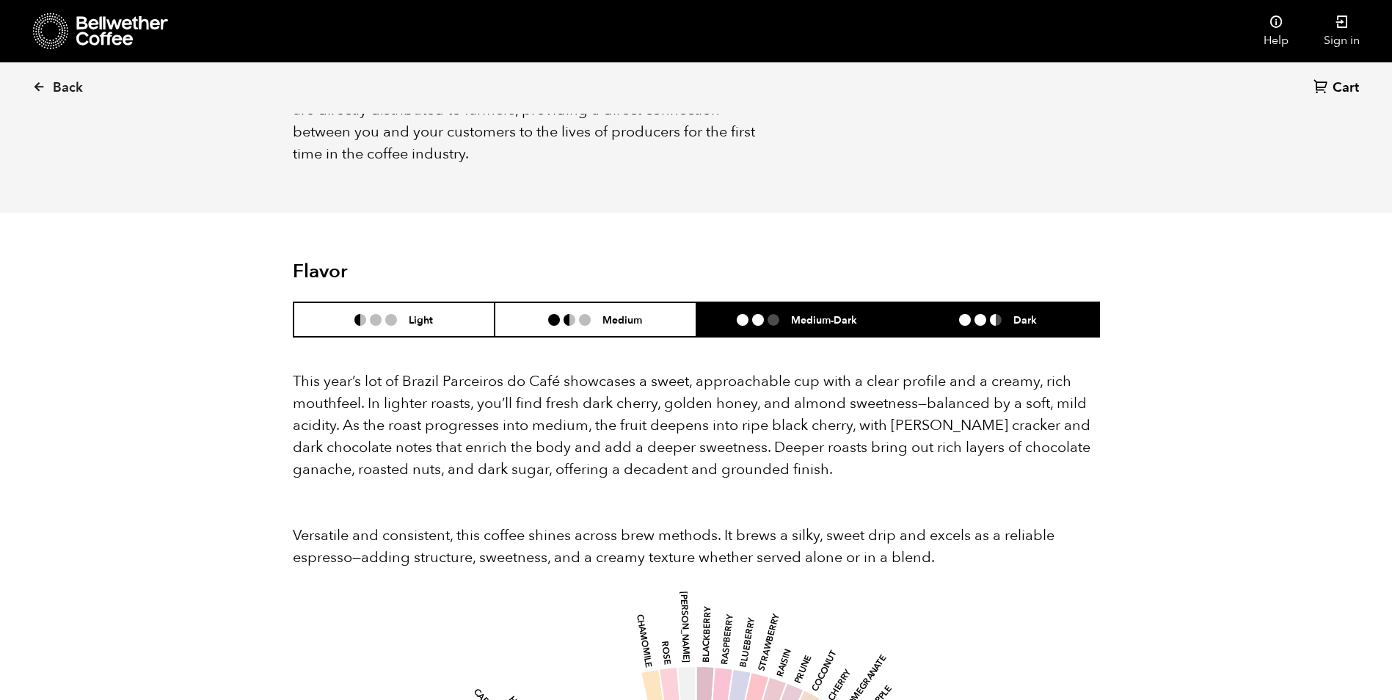
click at [935, 302] on li "Dark" at bounding box center [999, 319] width 202 height 34
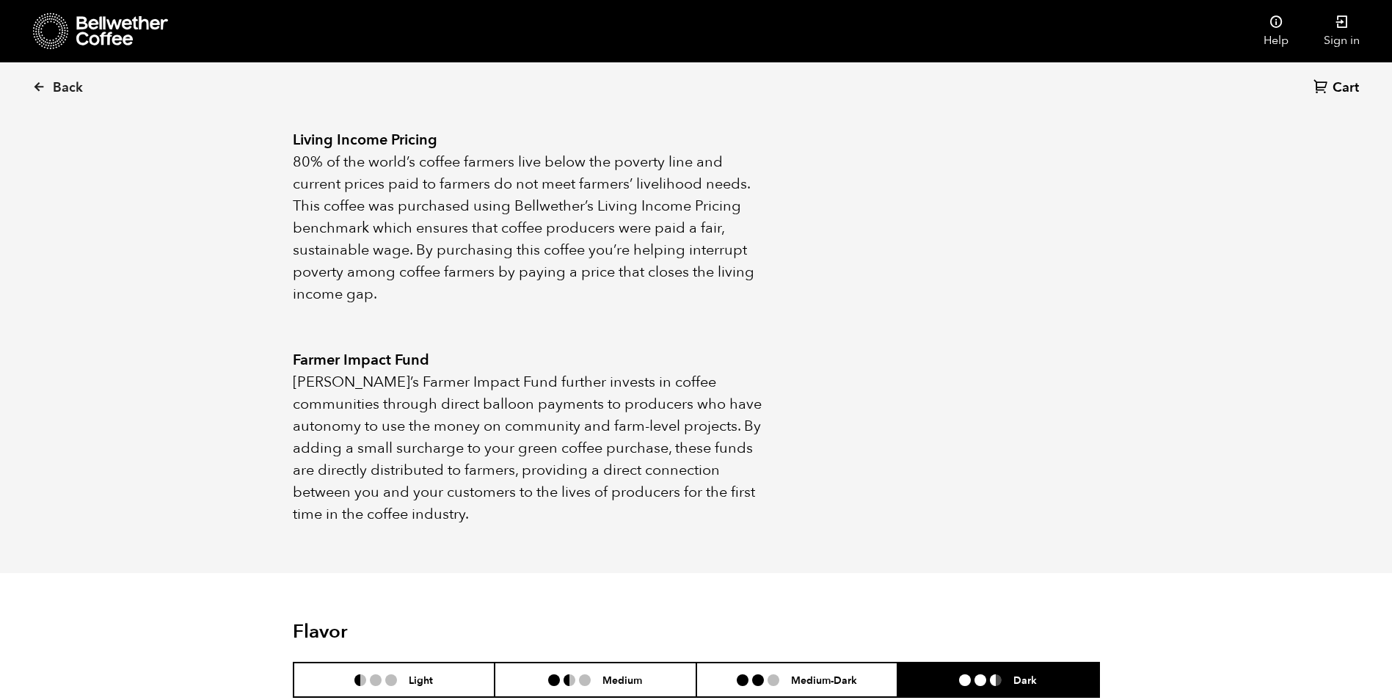
scroll to position [807, 0]
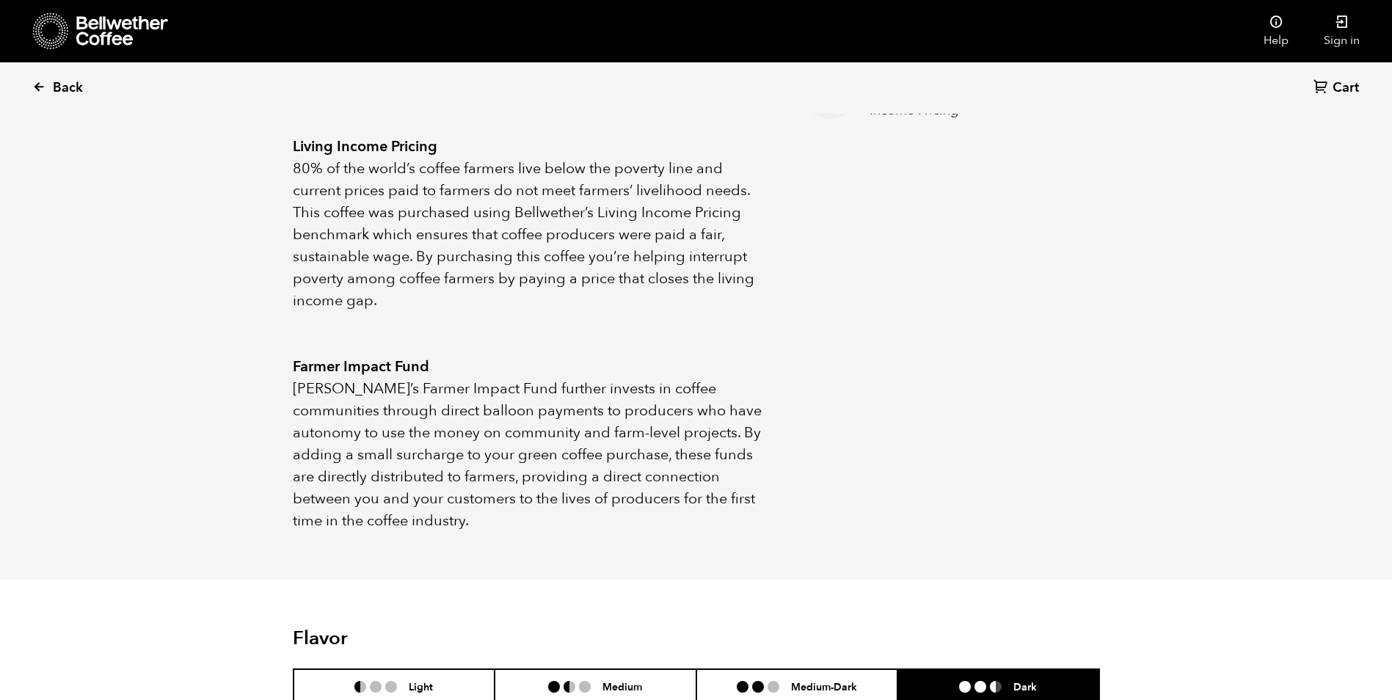
click at [60, 88] on span "Back" at bounding box center [68, 88] width 30 height 18
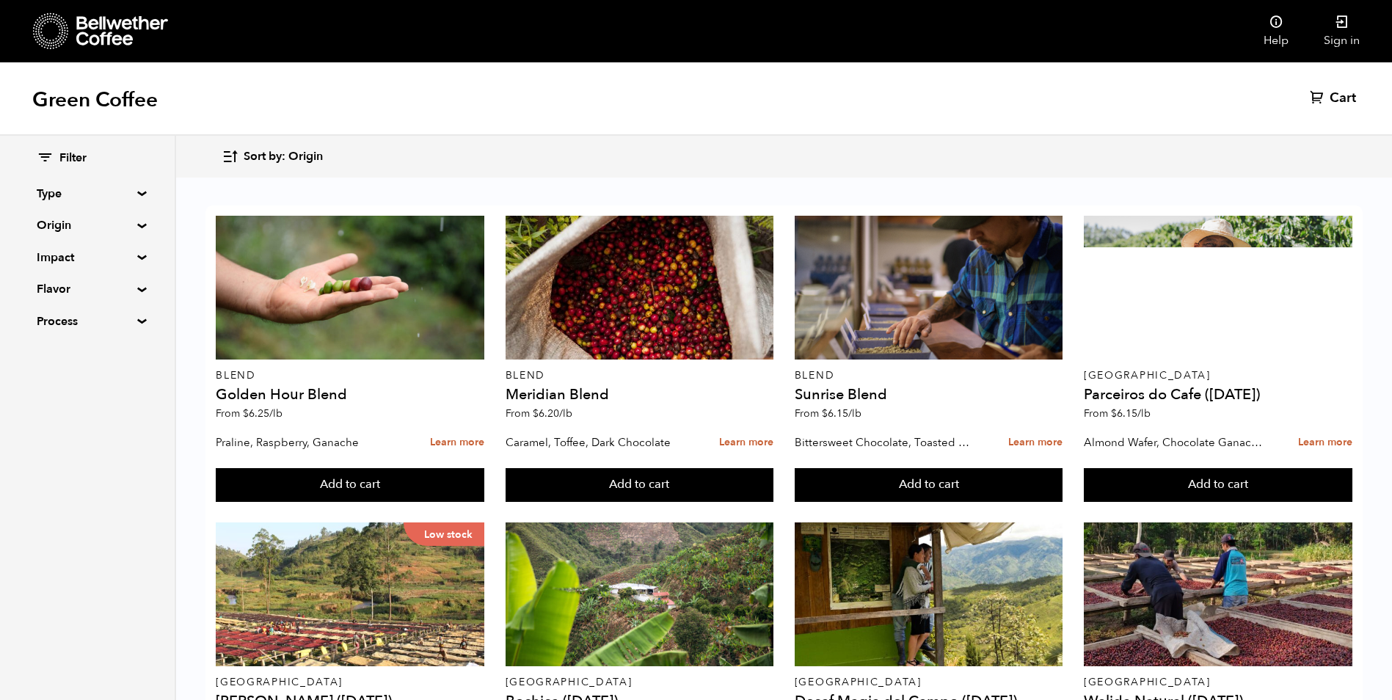
scroll to position [587, 0]
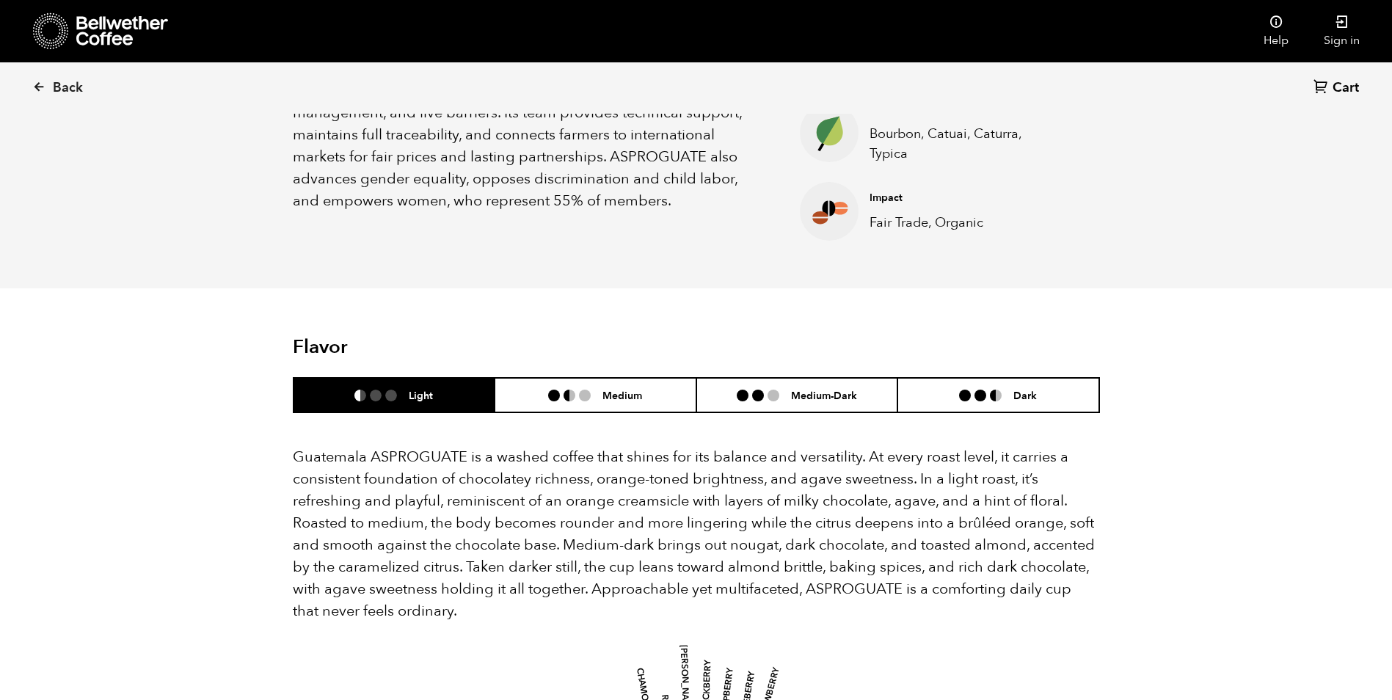
scroll to position [661, 0]
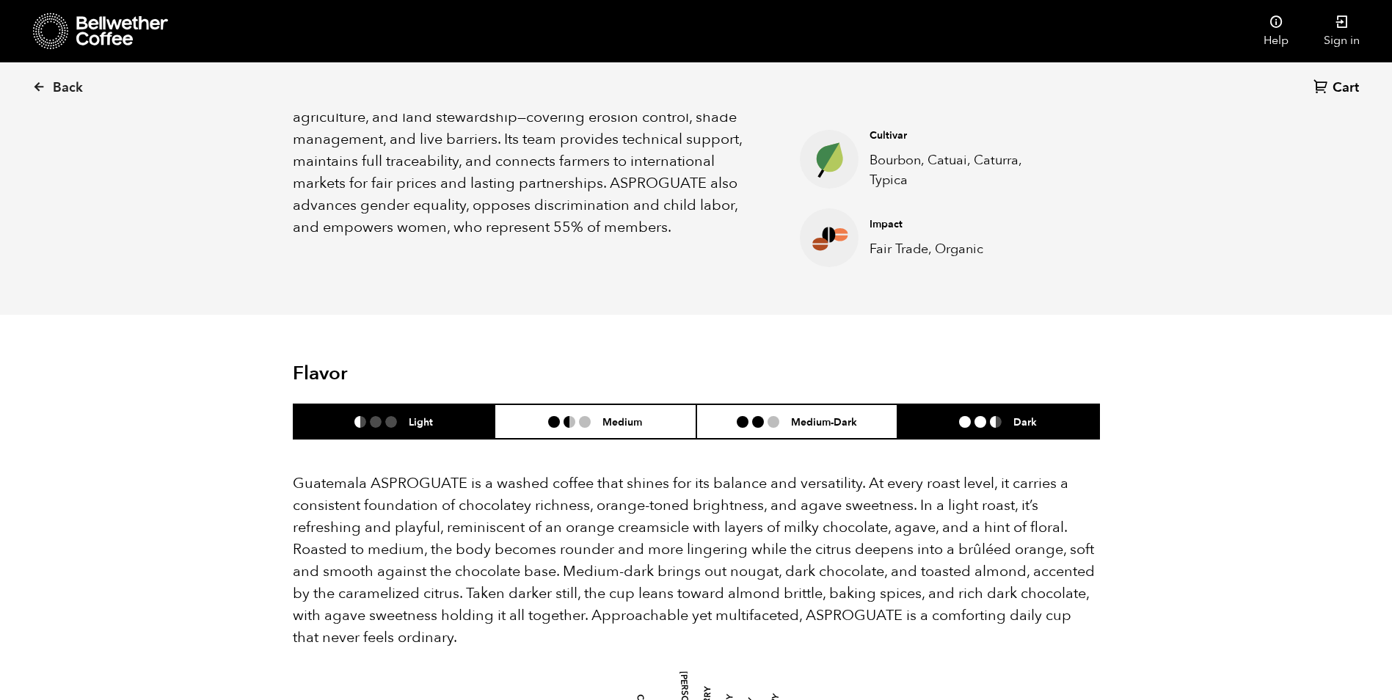
click at [1020, 410] on li "Dark" at bounding box center [999, 421] width 202 height 34
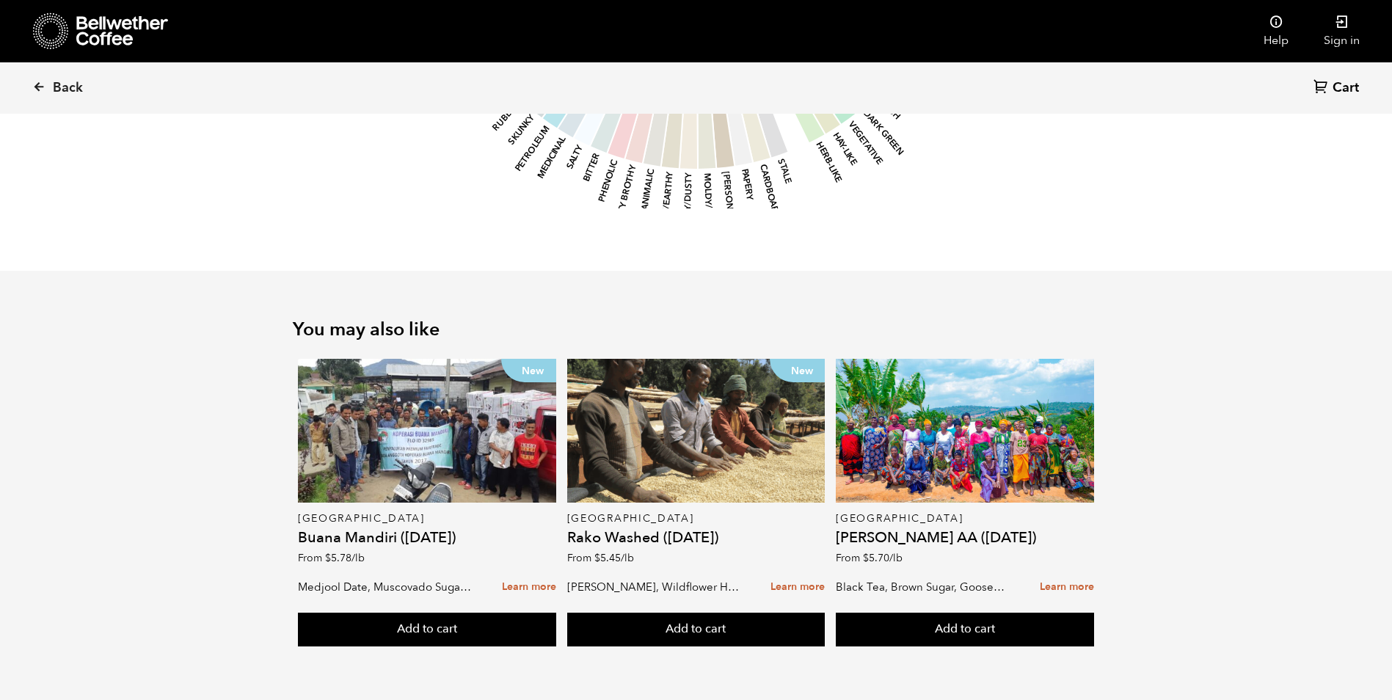
scroll to position [1756, 0]
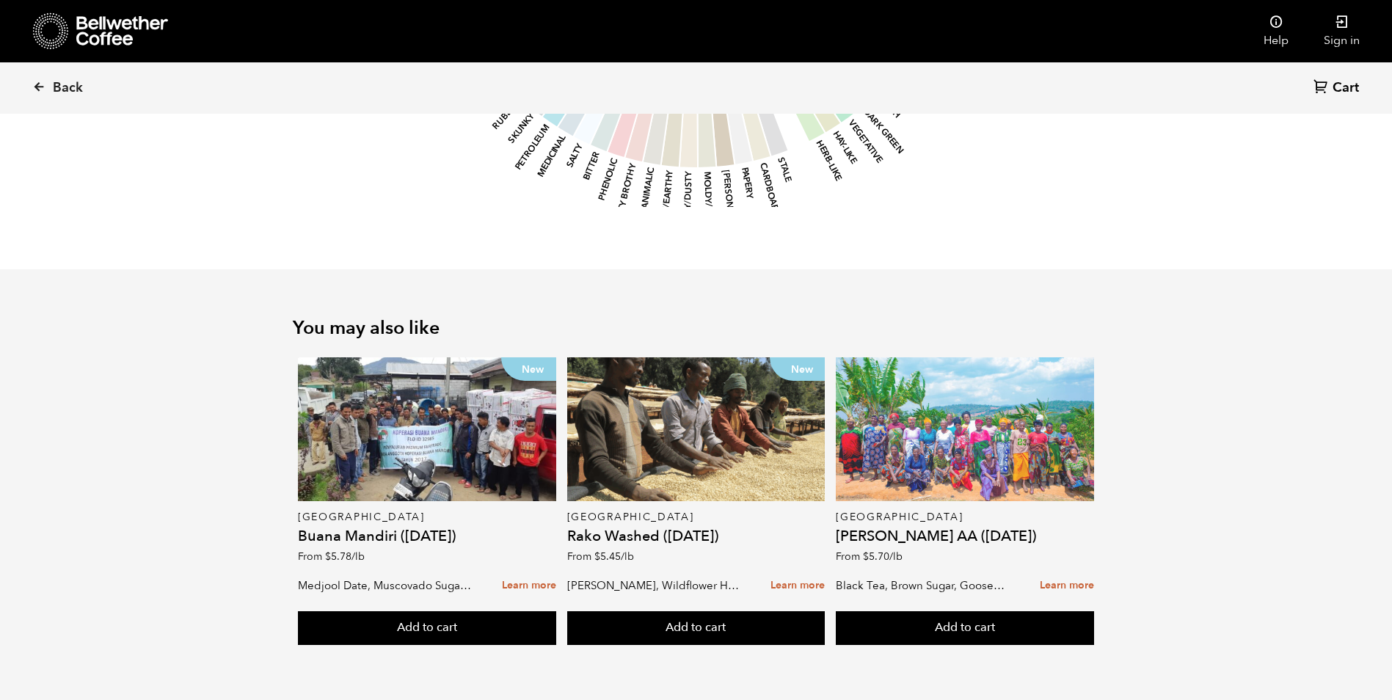
click at [927, 440] on div at bounding box center [965, 429] width 258 height 144
